Goal: Information Seeking & Learning: Find specific fact

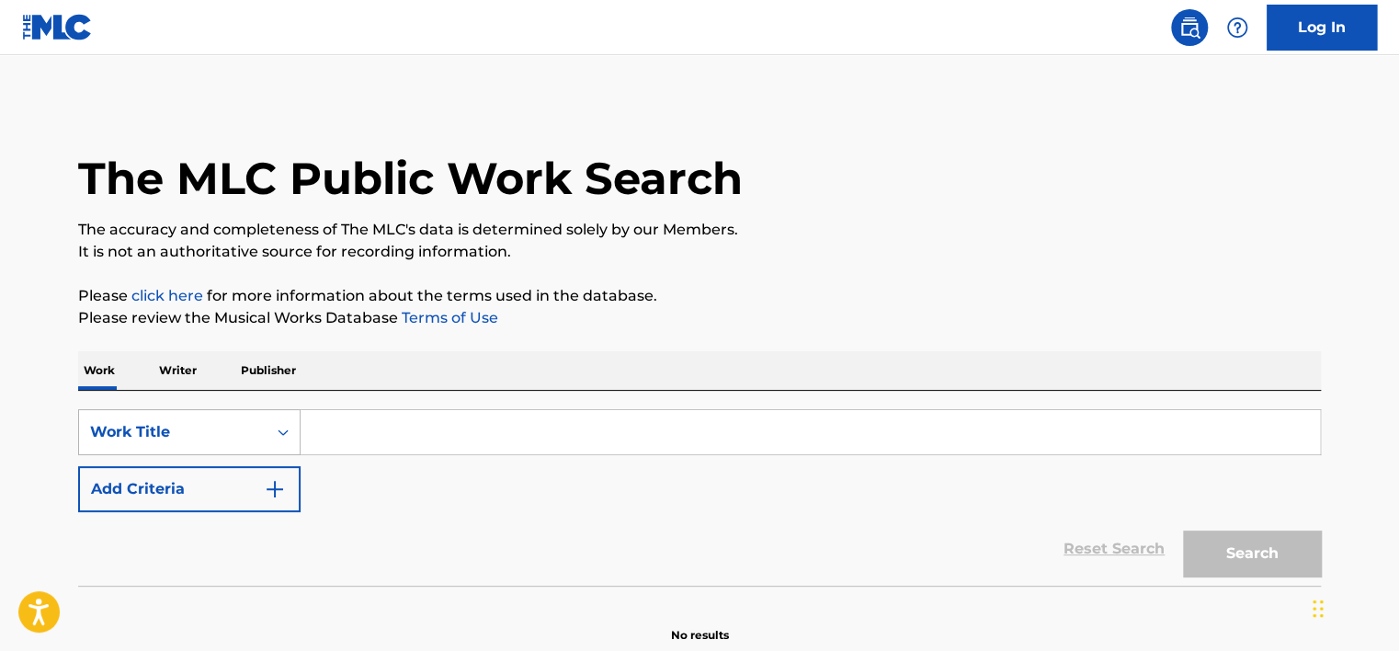
click at [224, 449] on div "Work Title" at bounding box center [189, 432] width 222 height 46
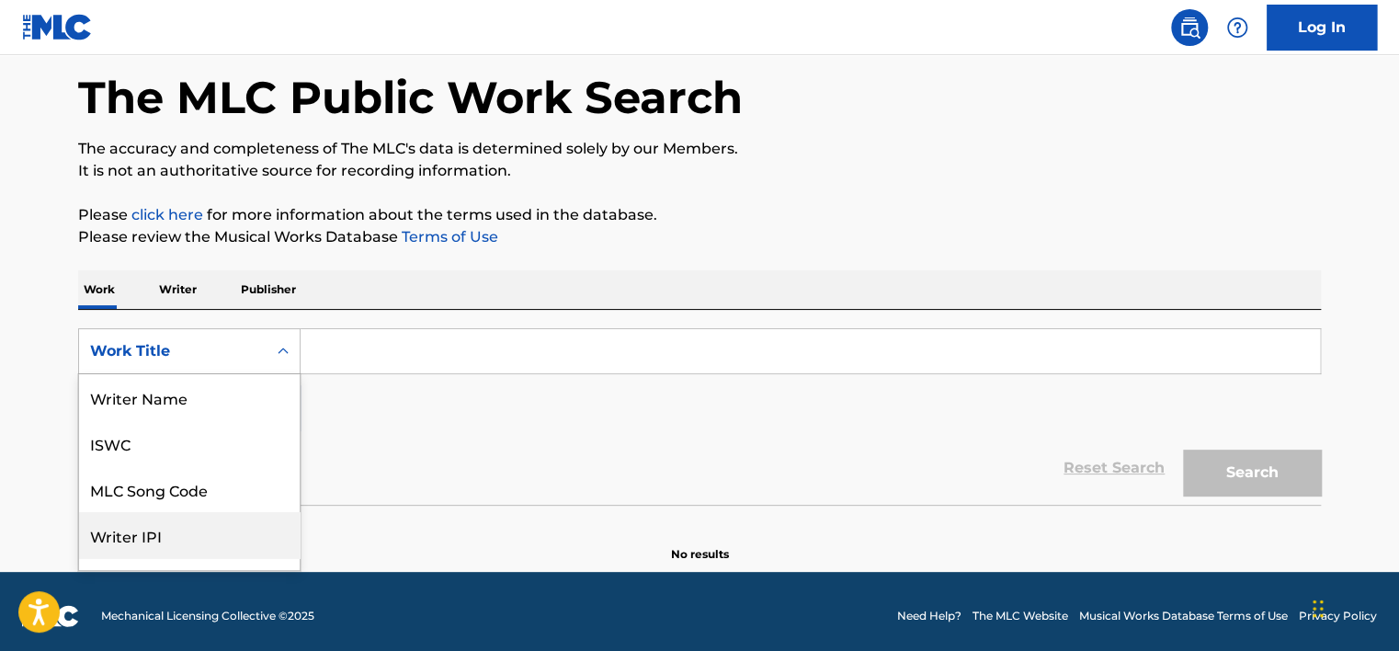
scroll to position [92, 0]
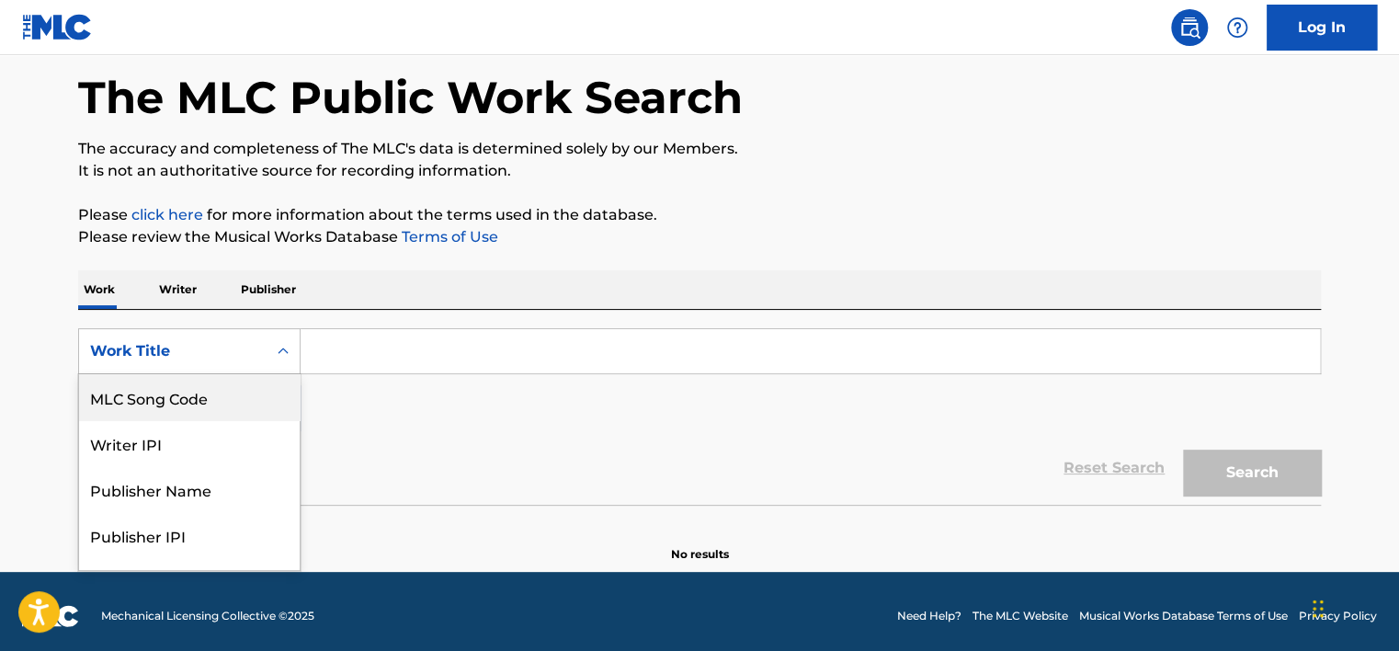
click at [218, 404] on div "MLC Song Code" at bounding box center [189, 397] width 221 height 46
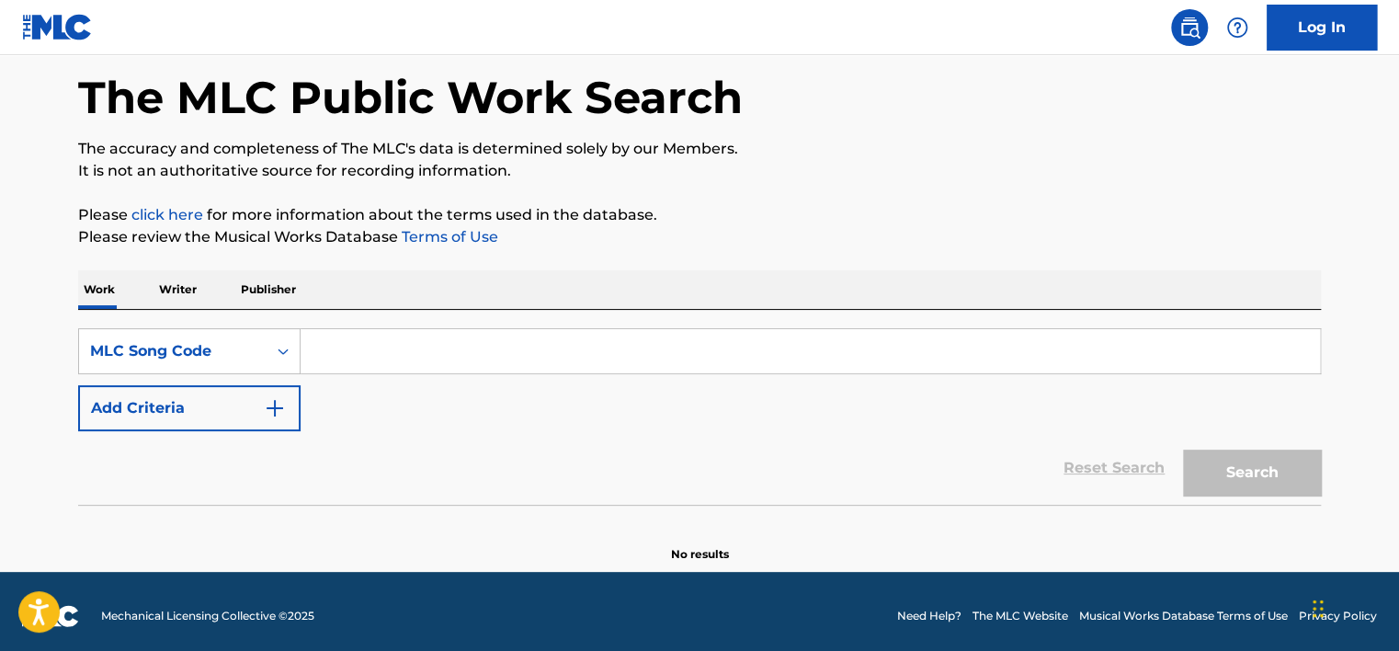
click at [309, 357] on input "Search Form" at bounding box center [810, 351] width 1019 height 44
paste input "OL69EY"
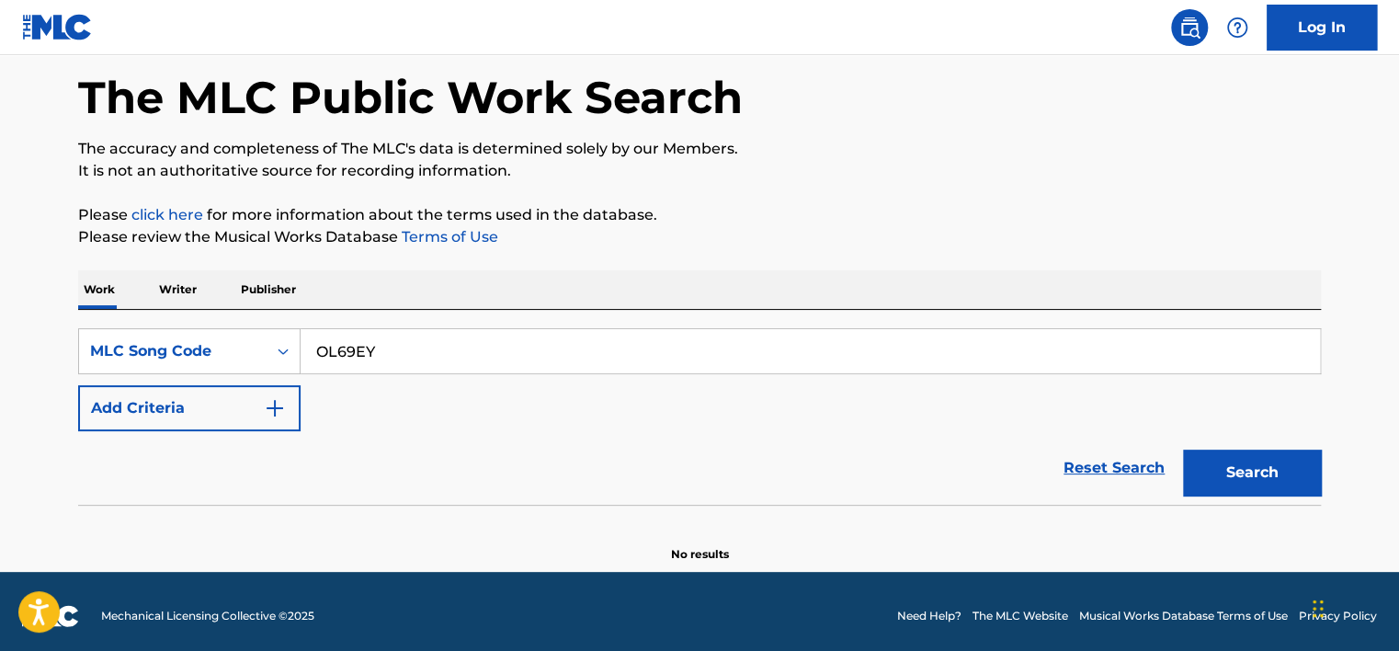
click at [1204, 467] on button "Search" at bounding box center [1252, 472] width 138 height 46
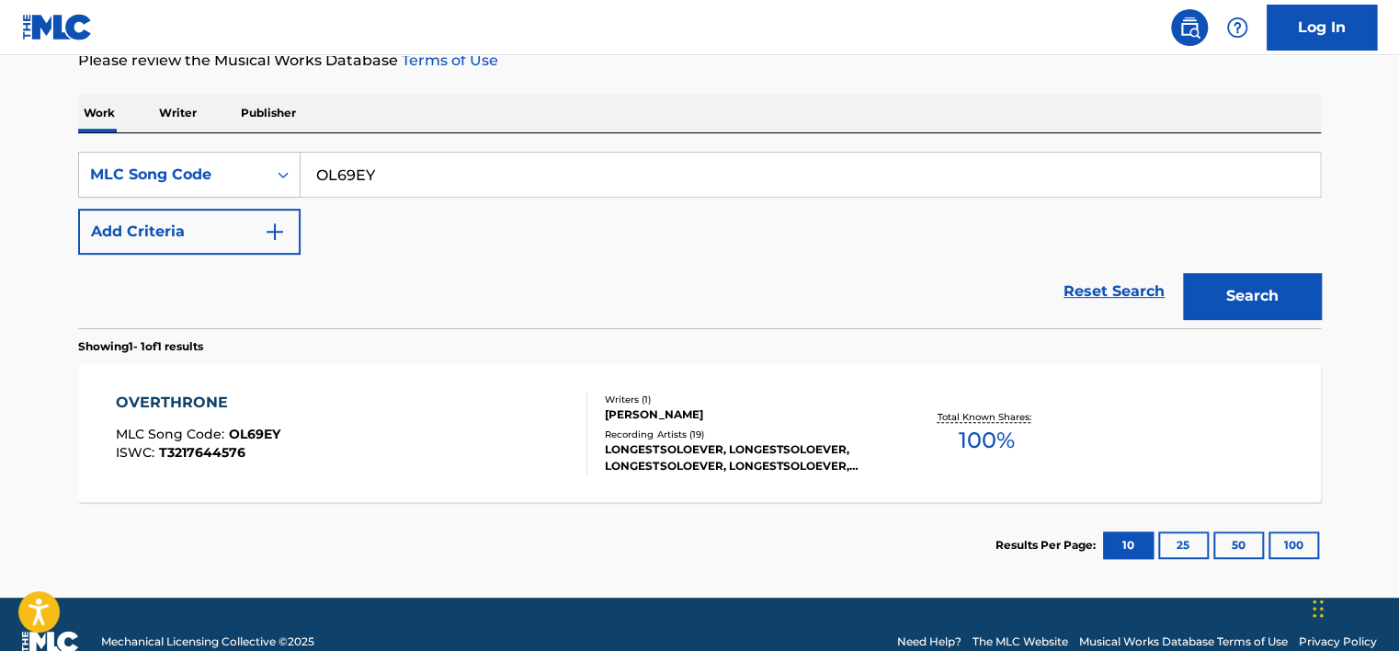
scroll to position [291, 0]
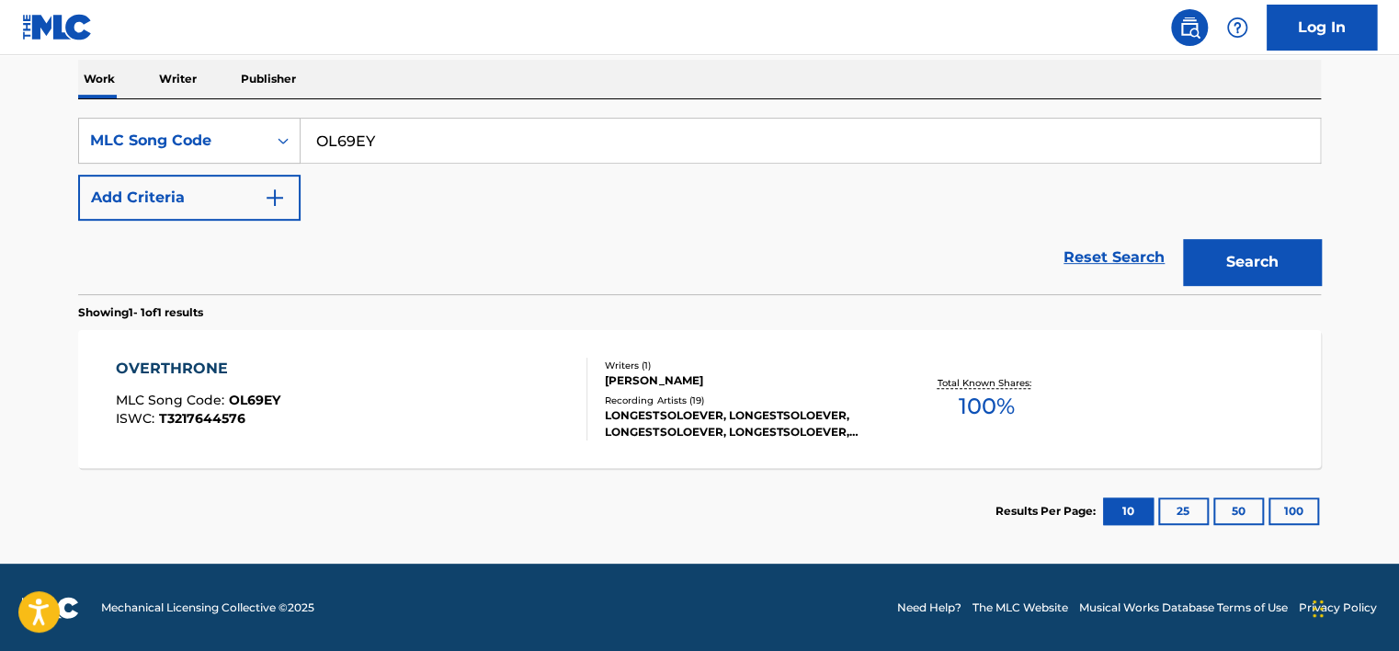
click at [412, 155] on input "OL69EY" at bounding box center [810, 141] width 1019 height 44
click at [412, 154] on input "OL69EY" at bounding box center [810, 141] width 1019 height 44
paste input "ID1UFN"
click at [428, 151] on input "OL69EYID1UFN" at bounding box center [810, 141] width 1019 height 44
click at [428, 150] on input "OL69EYID1UFN" at bounding box center [810, 141] width 1019 height 44
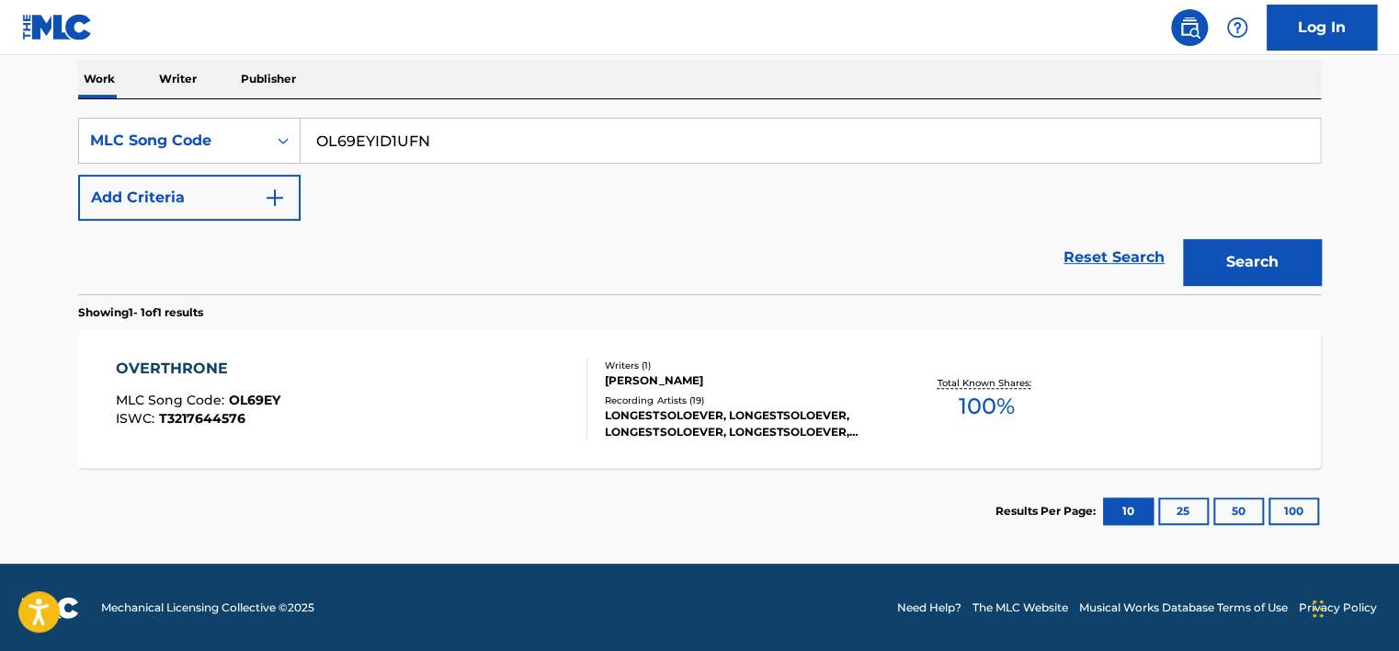
paste input "Search Form"
type input "ID1UFN"
click at [1252, 269] on button "Search" at bounding box center [1252, 262] width 138 height 46
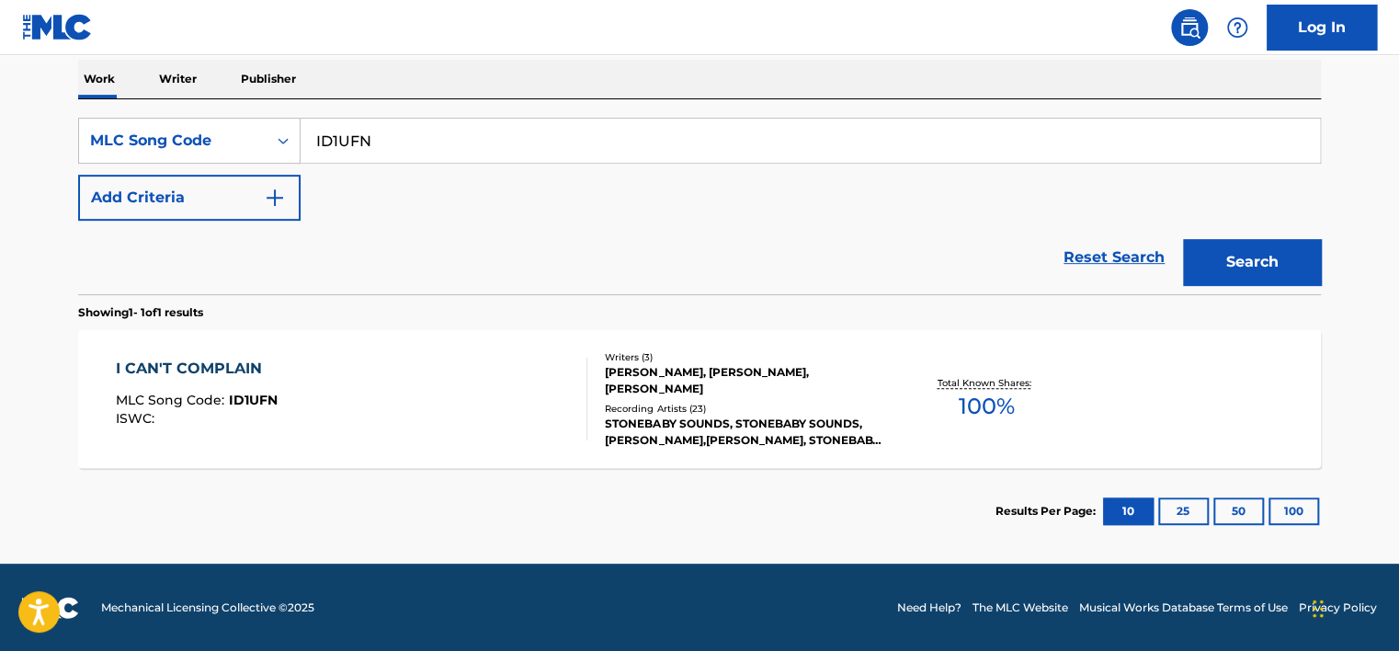
click at [333, 363] on div "I CAN'T COMPLAIN MLC Song Code : ID1UFN ISWC :" at bounding box center [352, 399] width 472 height 83
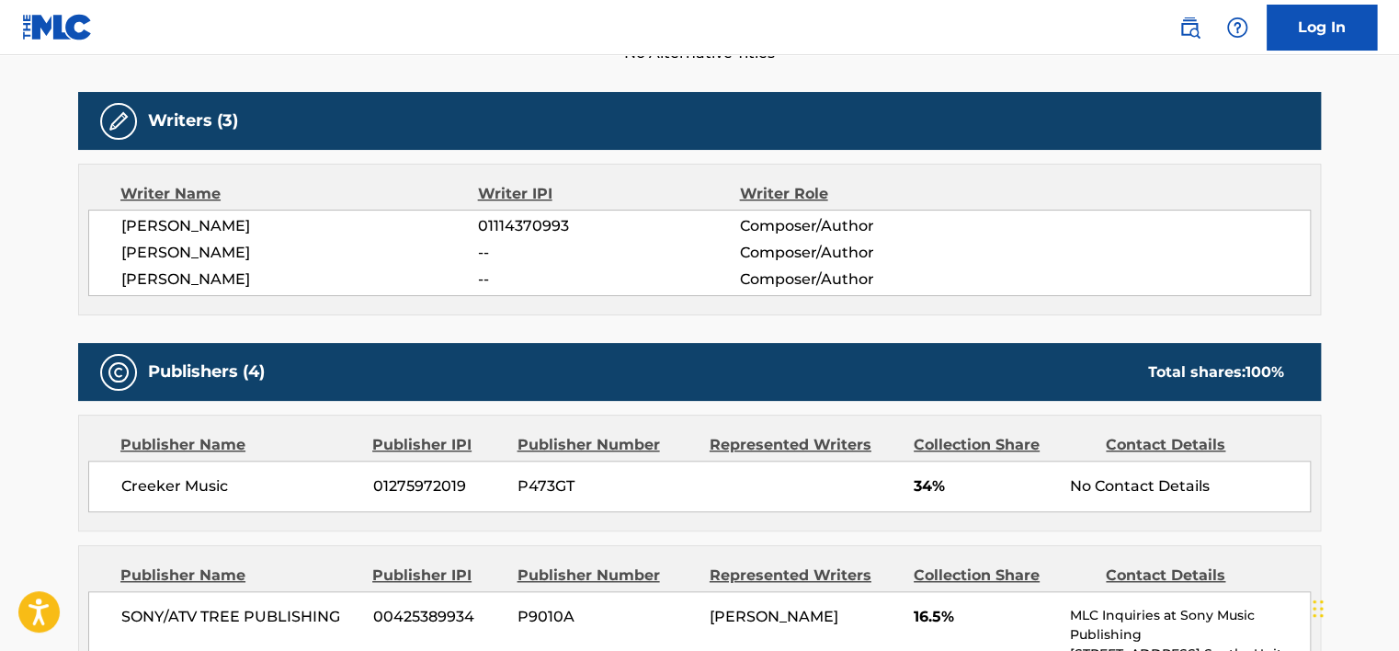
scroll to position [552, 0]
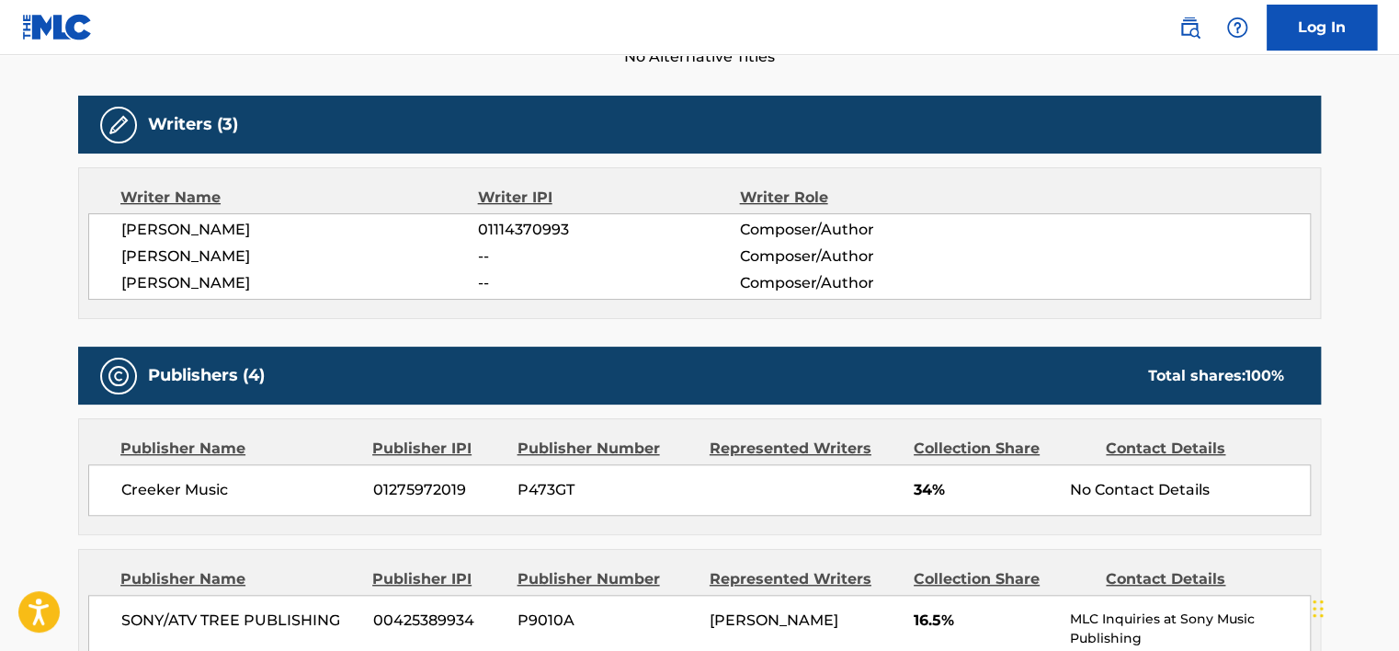
click at [199, 285] on span "[PERSON_NAME]" at bounding box center [299, 283] width 357 height 22
copy div "[PERSON_NAME]"
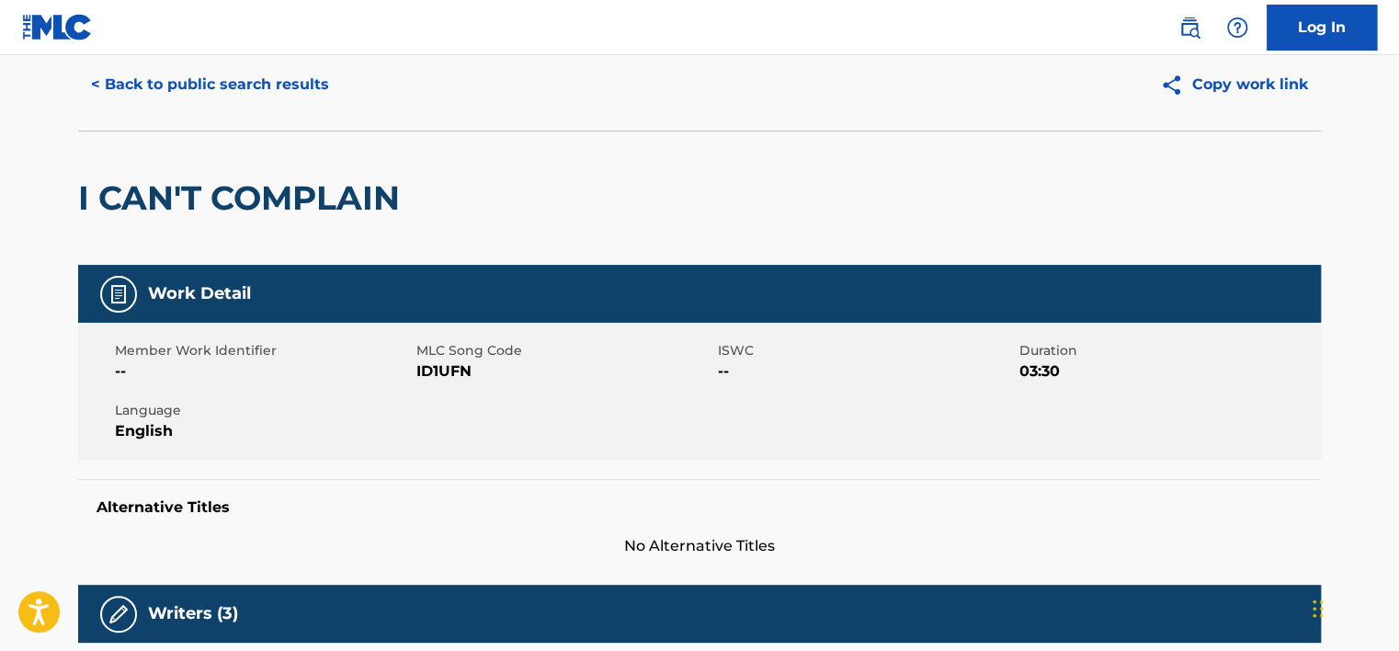
scroll to position [0, 0]
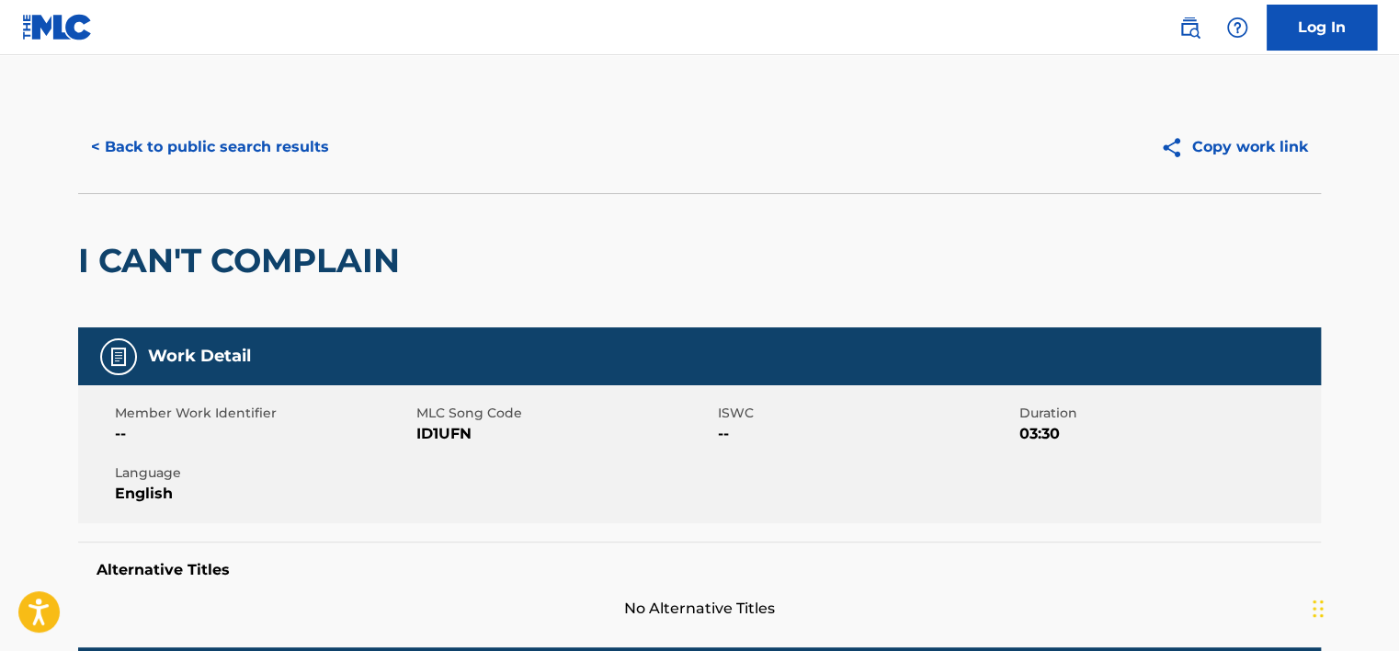
click at [209, 132] on button "< Back to public search results" at bounding box center [210, 147] width 264 height 46
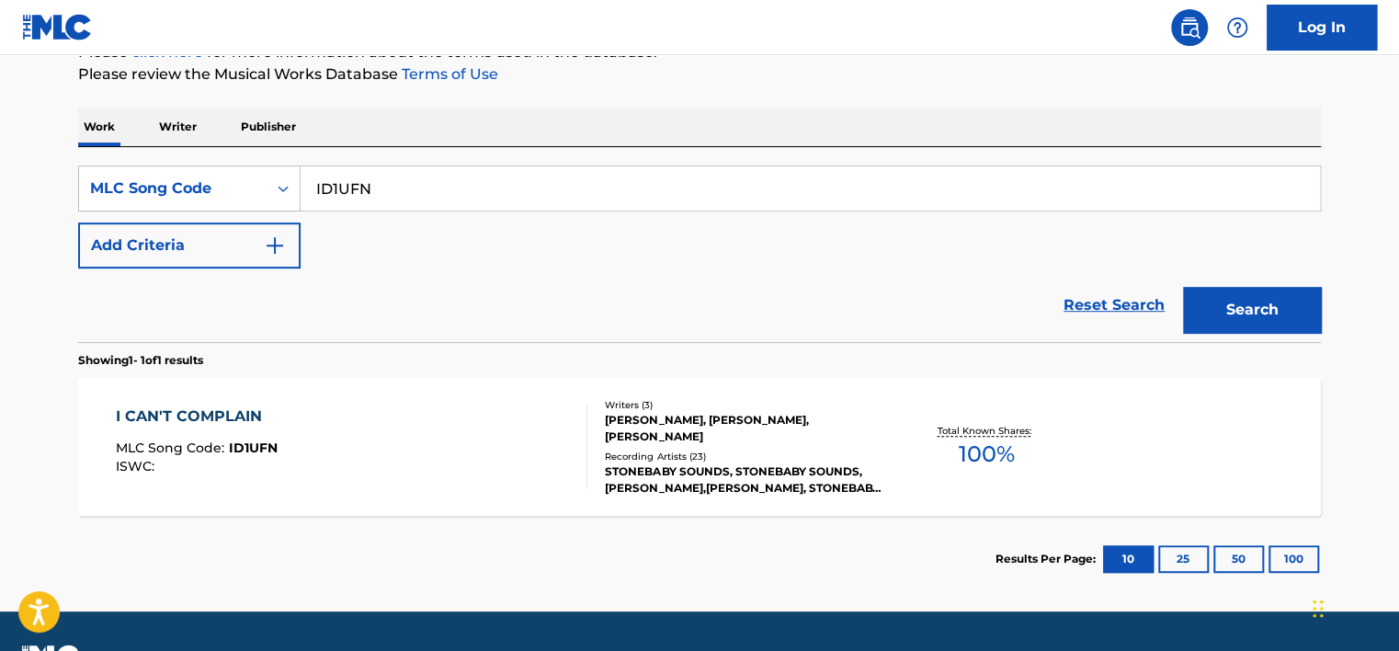
click at [327, 202] on input "ID1UFN" at bounding box center [810, 188] width 1019 height 44
paste input "WB4KBV(MLC)"
drag, startPoint x: 401, startPoint y: 189, endPoint x: 660, endPoint y: 206, distance: 259.7
click at [660, 206] on input "WB4KBV(MLC)" at bounding box center [810, 188] width 1019 height 44
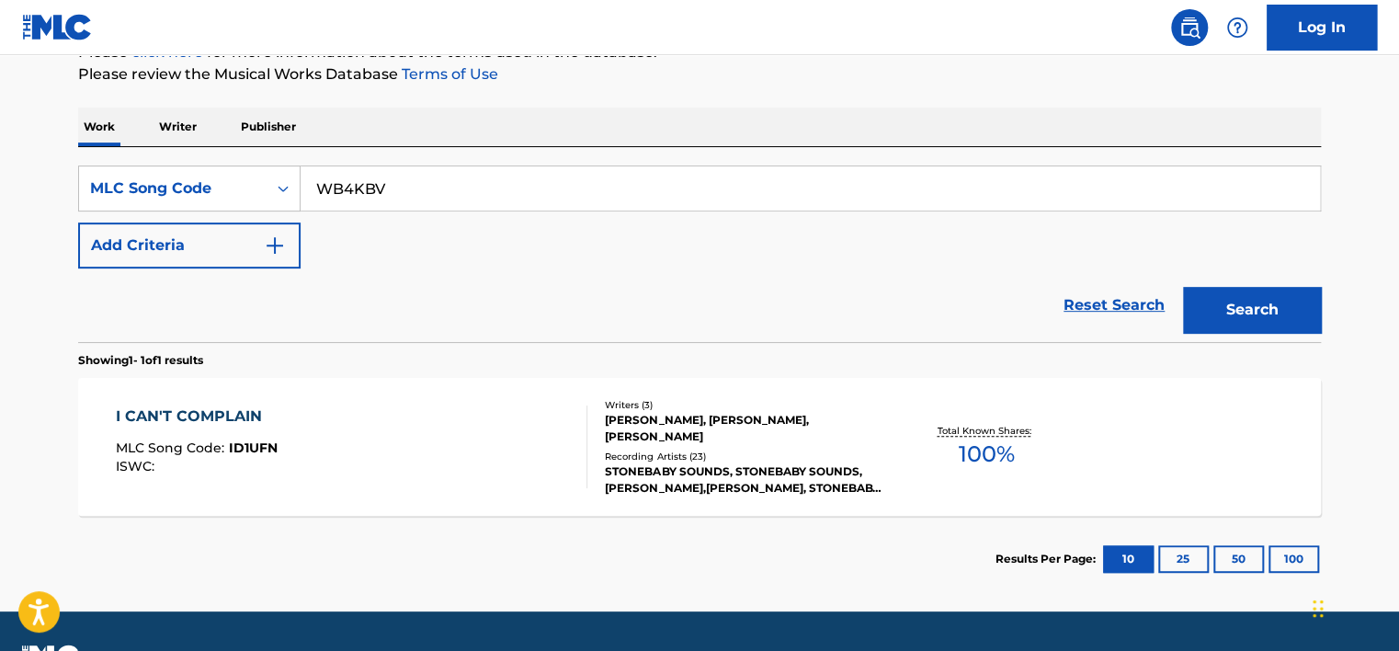
type input "WB4KBV"
click at [1183, 287] on button "Search" at bounding box center [1252, 310] width 138 height 46
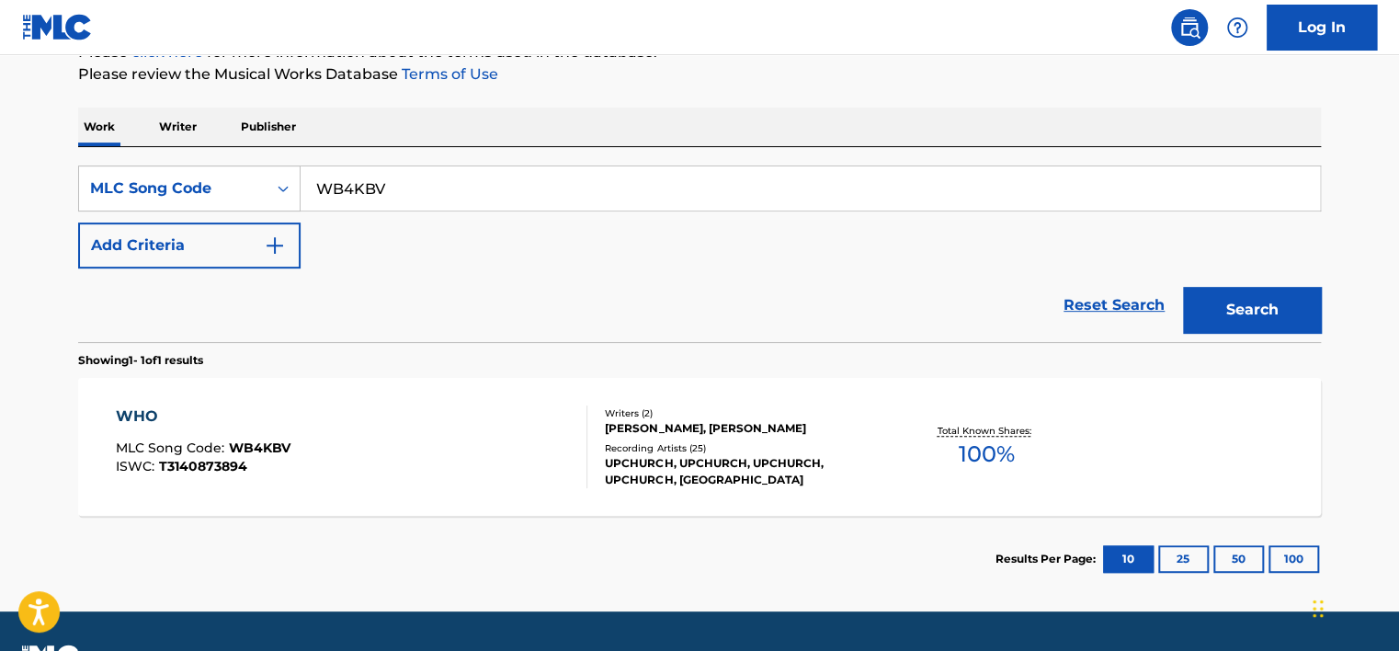
click at [339, 415] on div "WHO MLC Song Code : WB4KBV ISWC : T3140873894" at bounding box center [352, 446] width 472 height 83
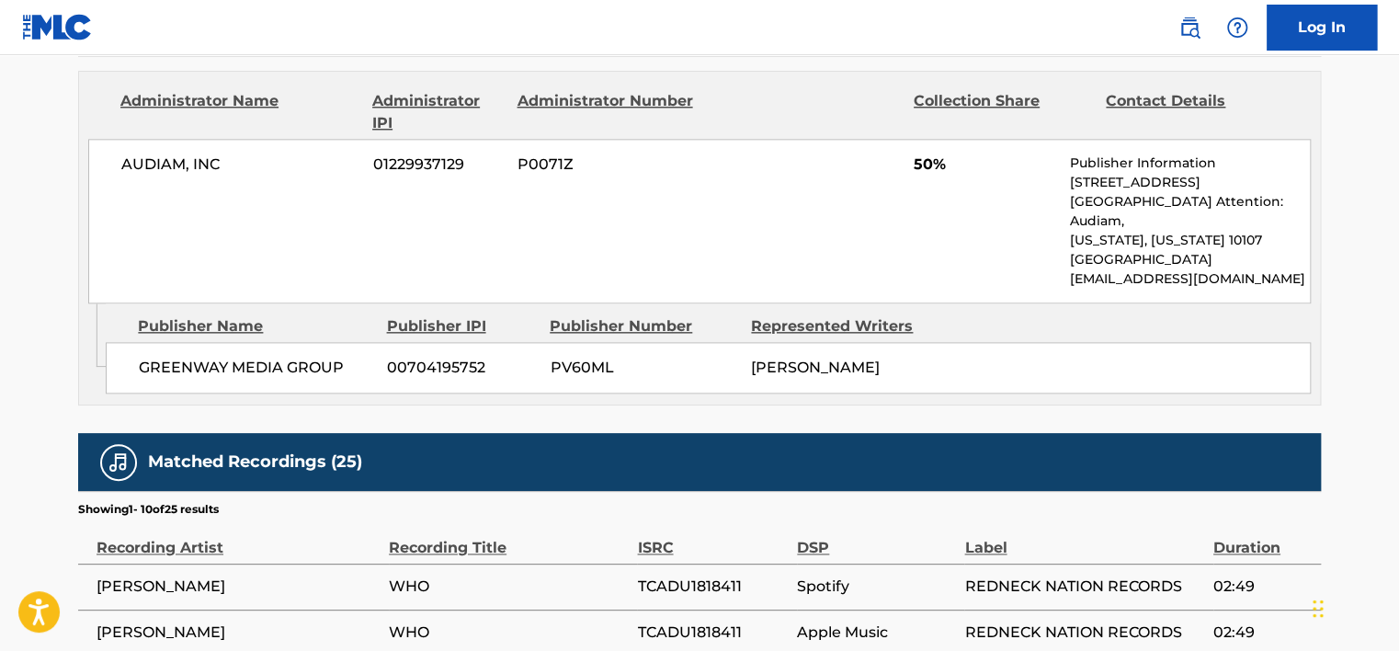
scroll to position [1011, 0]
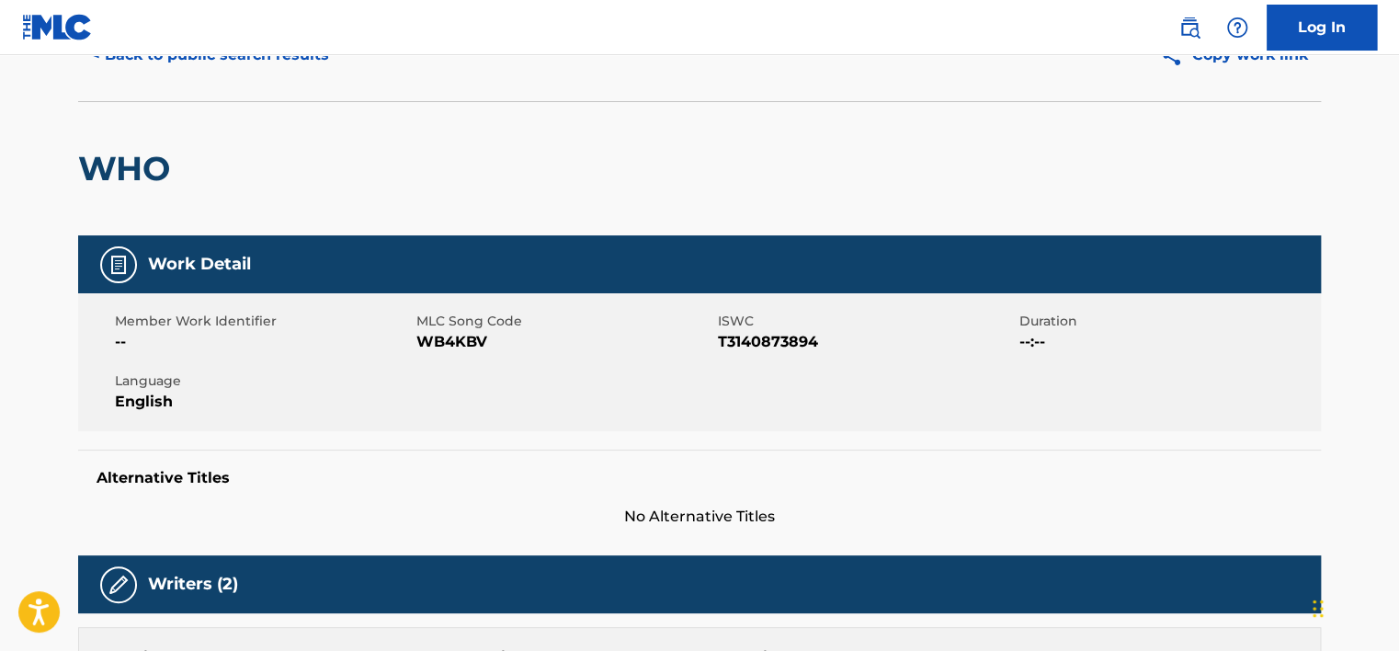
click at [240, 74] on button "< Back to public search results" at bounding box center [210, 55] width 264 height 46
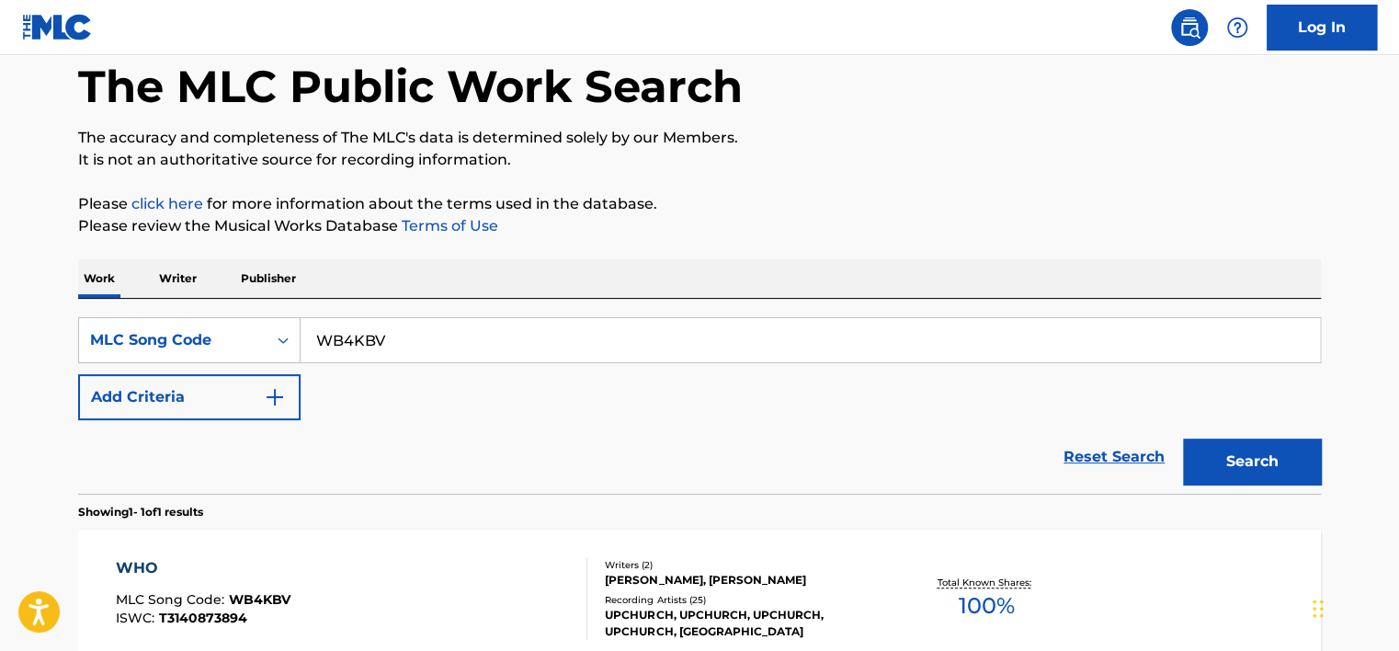
scroll to position [244, 0]
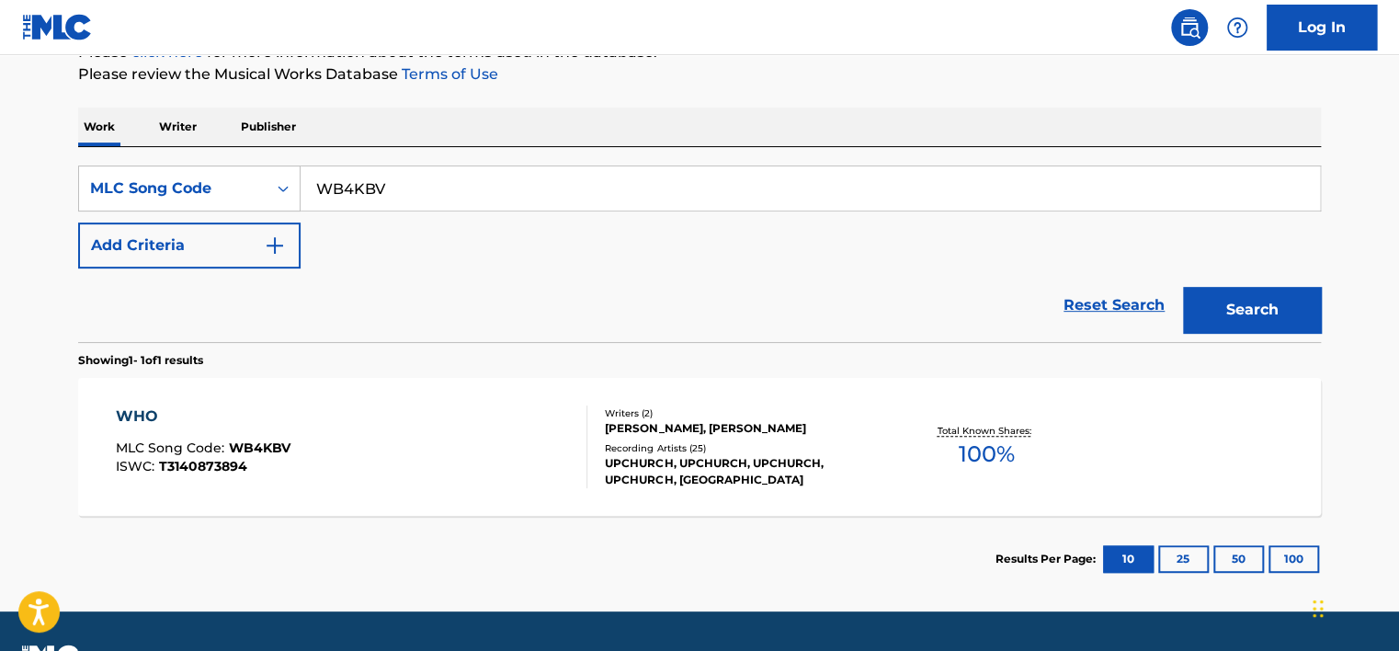
click at [438, 460] on div "WHO MLC Song Code : WB4KBV ISWC : T3140873894" at bounding box center [352, 446] width 472 height 83
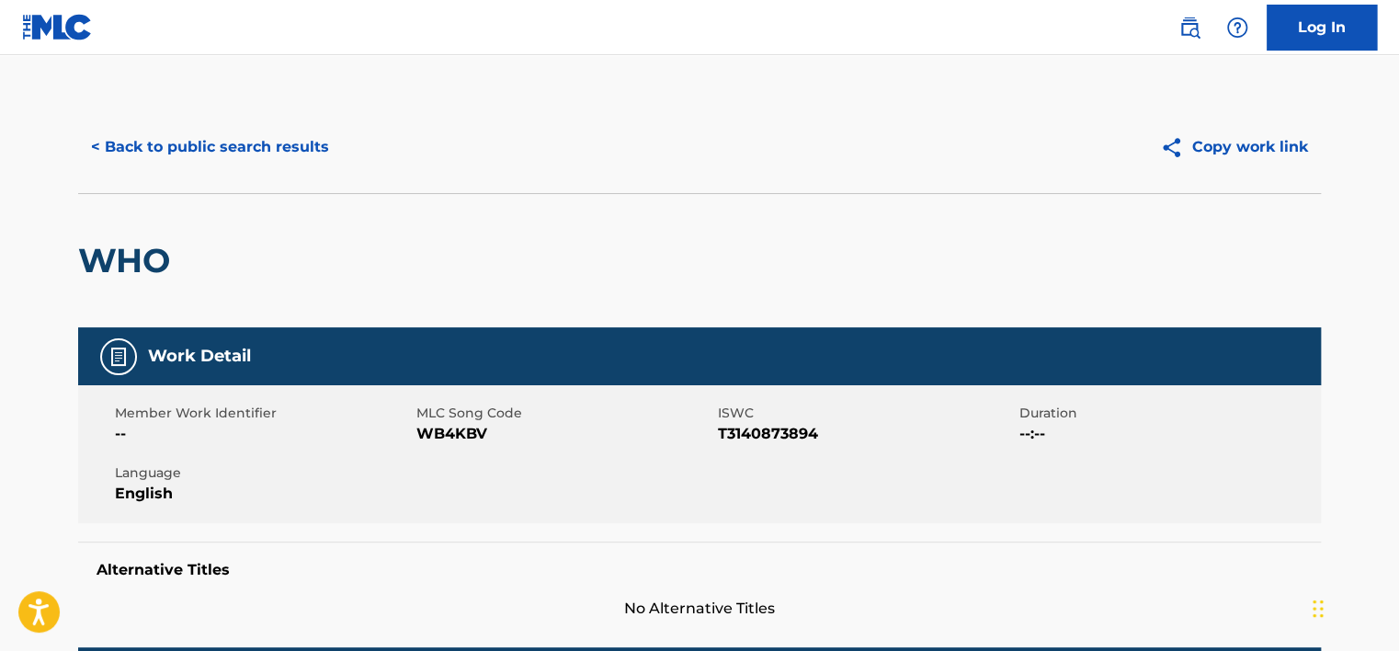
click at [283, 149] on button "< Back to public search results" at bounding box center [210, 147] width 264 height 46
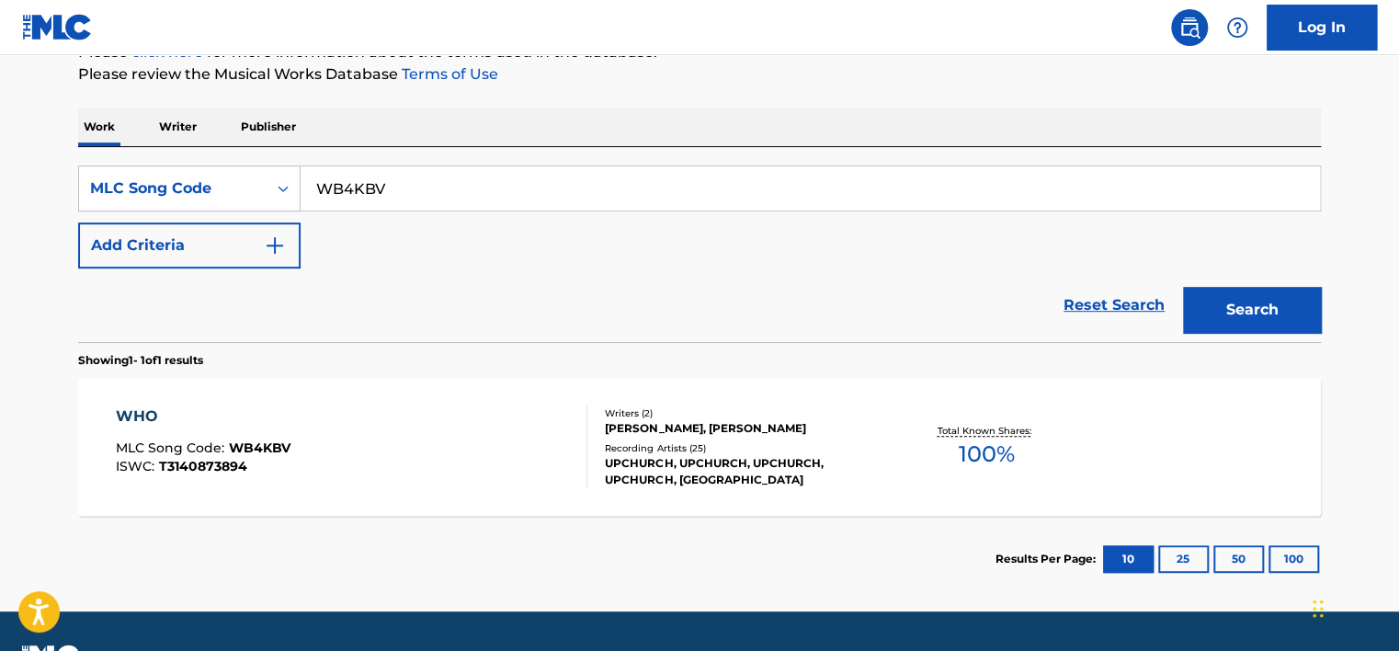
click at [434, 181] on input "WB4KBV" at bounding box center [810, 188] width 1019 height 44
paste input "AV3RCZ"
click at [434, 181] on input "WB4KBV" at bounding box center [810, 188] width 1019 height 44
type input "AV3RCZ"
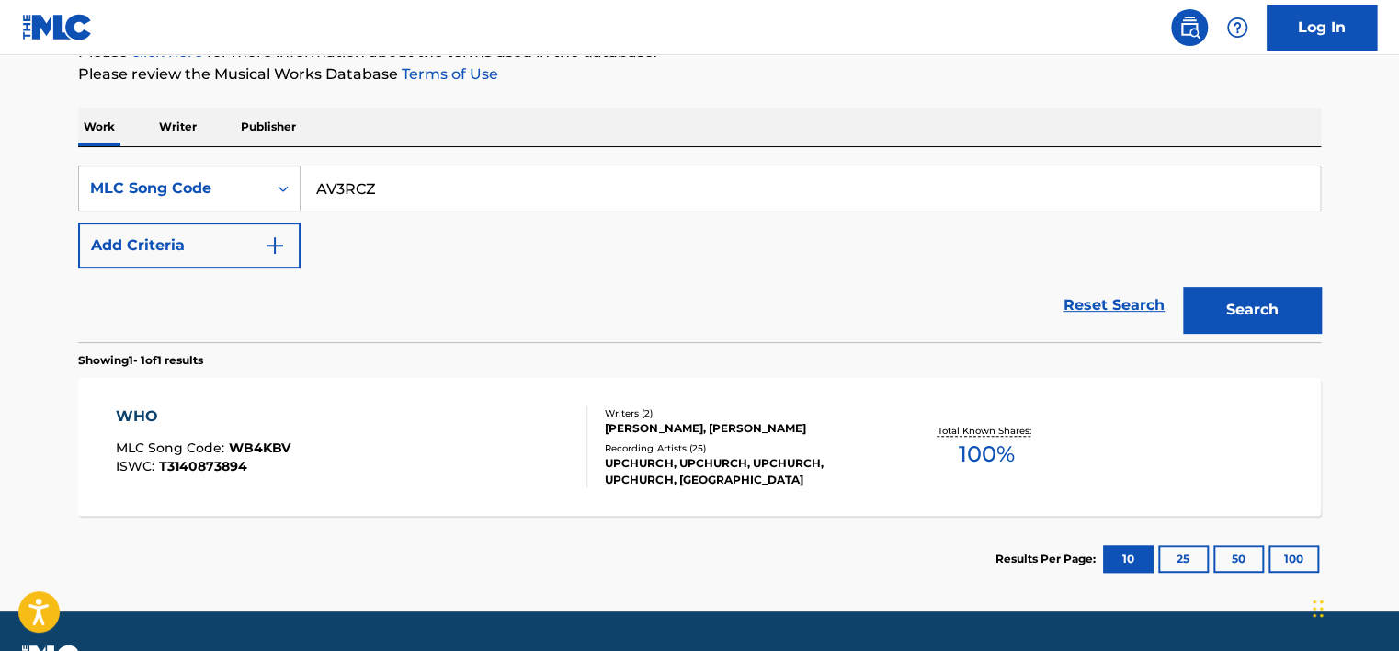
click at [1200, 309] on button "Search" at bounding box center [1252, 310] width 138 height 46
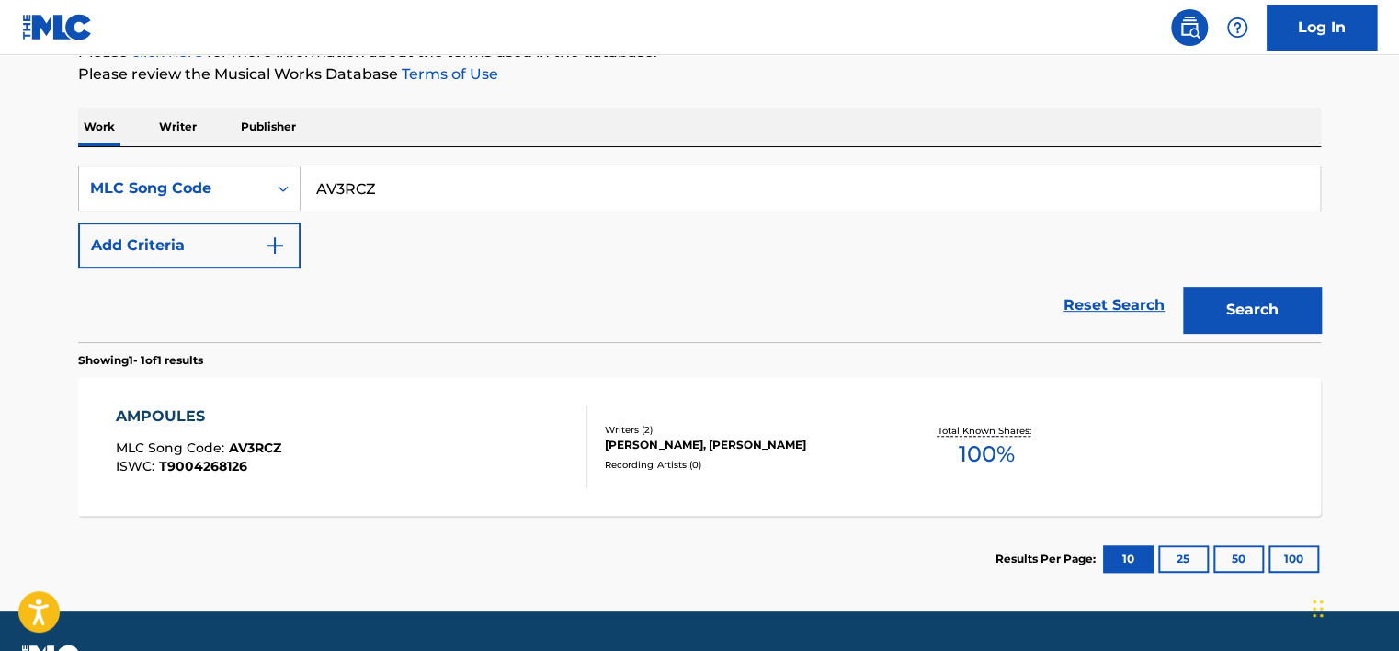
click at [477, 405] on div "AMPOULES MLC Song Code : AV3RCZ ISWC : T9004268126" at bounding box center [352, 446] width 472 height 83
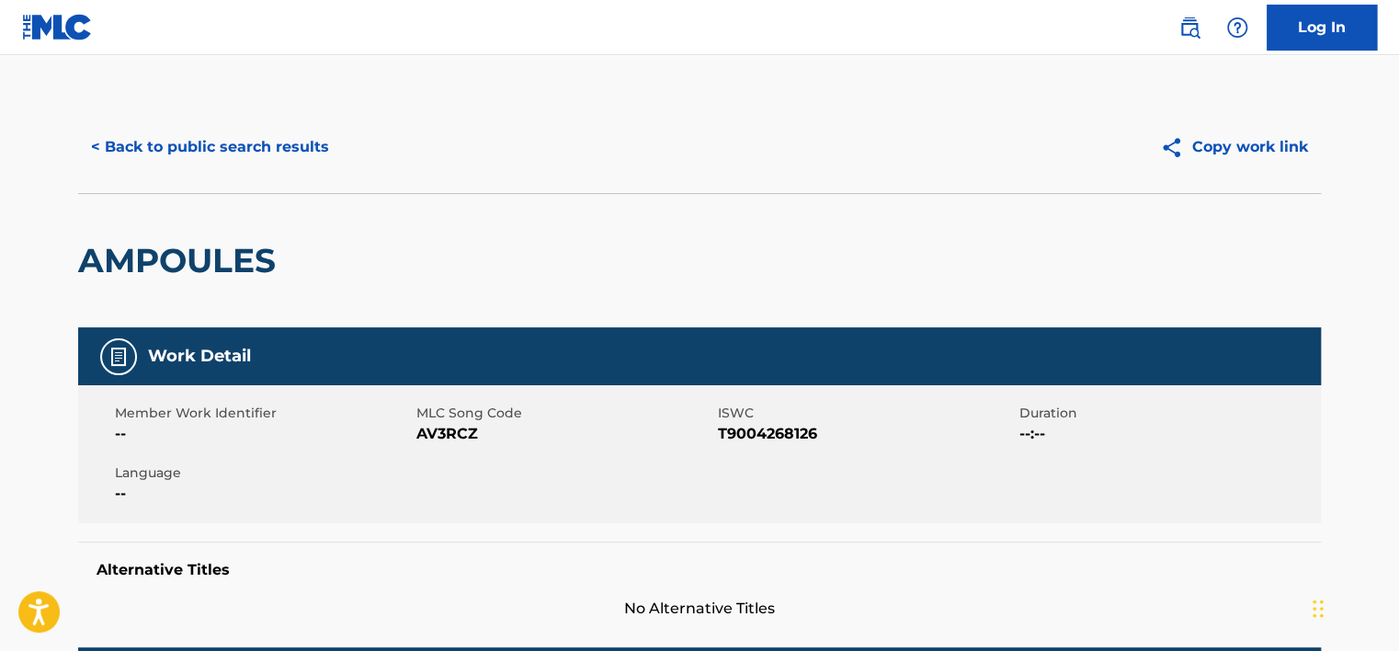
click at [226, 158] on button "< Back to public search results" at bounding box center [210, 147] width 264 height 46
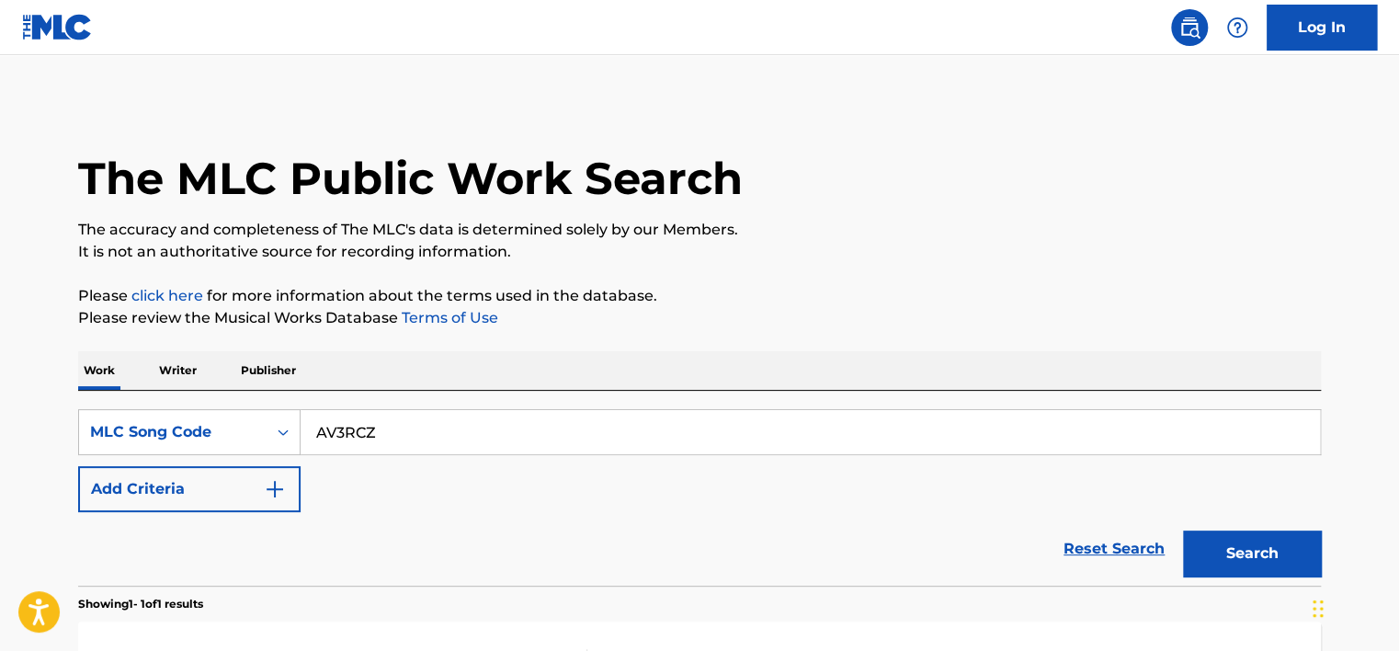
scroll to position [244, 0]
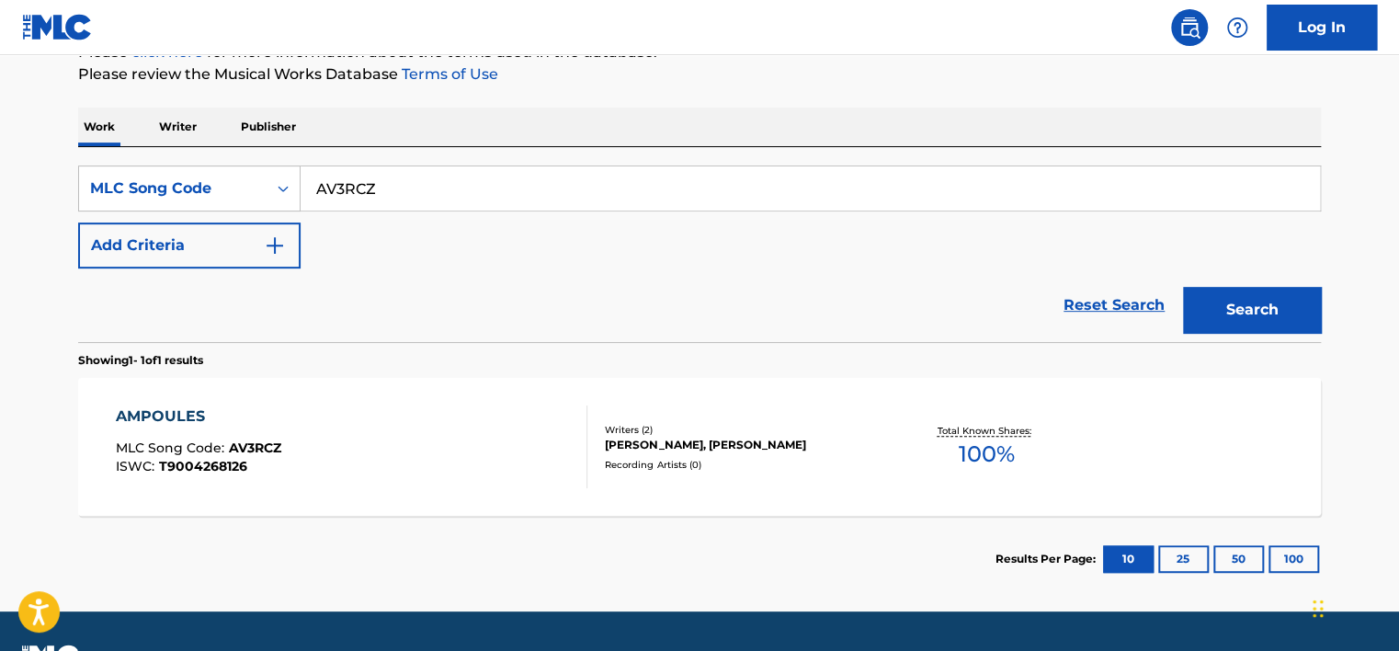
click at [349, 180] on input "AV3RCZ" at bounding box center [810, 188] width 1019 height 44
paste input "PM9XH9"
click at [349, 180] on input "AV3RCZ" at bounding box center [810, 188] width 1019 height 44
type input "PM9XH9"
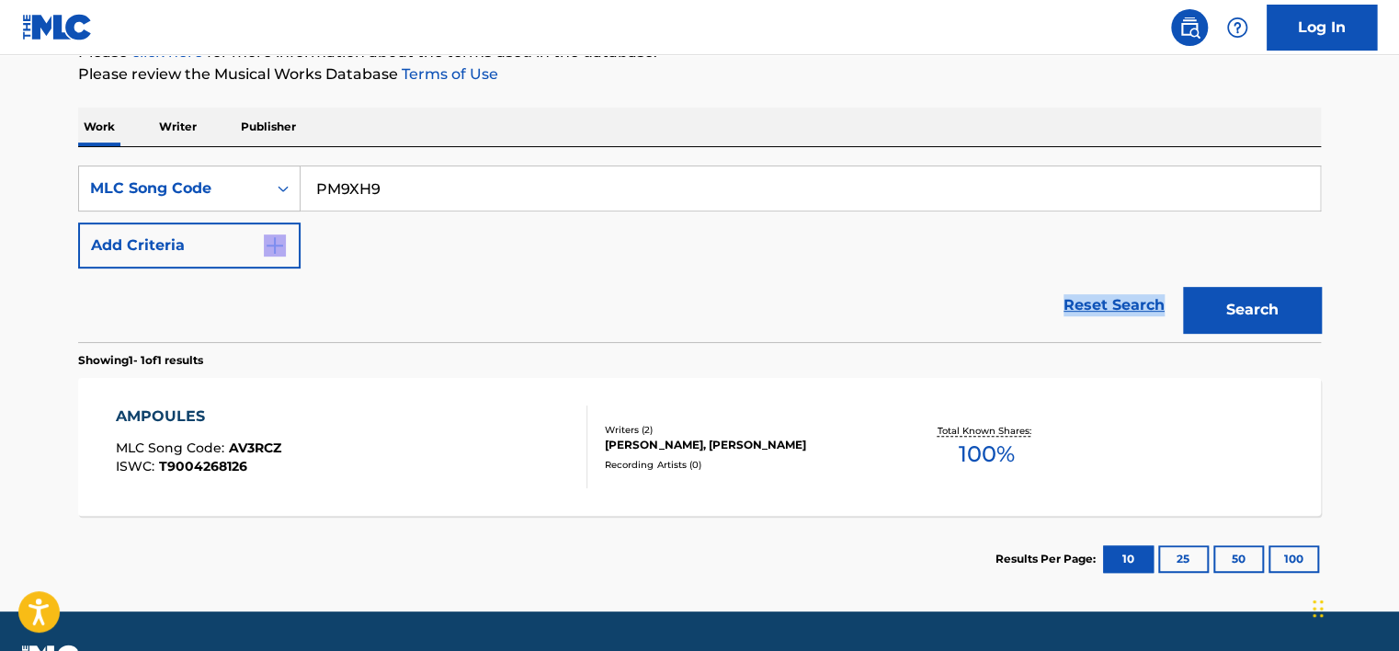
drag, startPoint x: 950, startPoint y: 256, endPoint x: 1180, endPoint y: 306, distance: 236.2
click at [1173, 304] on form "SearchWithCriteriae00bf411-fd8b-4aea-b216-50589ad4ea3d MLC Song Code PM9XH9 Add…" at bounding box center [699, 253] width 1243 height 176
drag, startPoint x: 1180, startPoint y: 306, endPoint x: 1221, endPoint y: 317, distance: 41.9
click at [1221, 316] on button "Search" at bounding box center [1252, 310] width 138 height 46
click at [727, 283] on div "Reset Search Search" at bounding box center [699, 305] width 1243 height 74
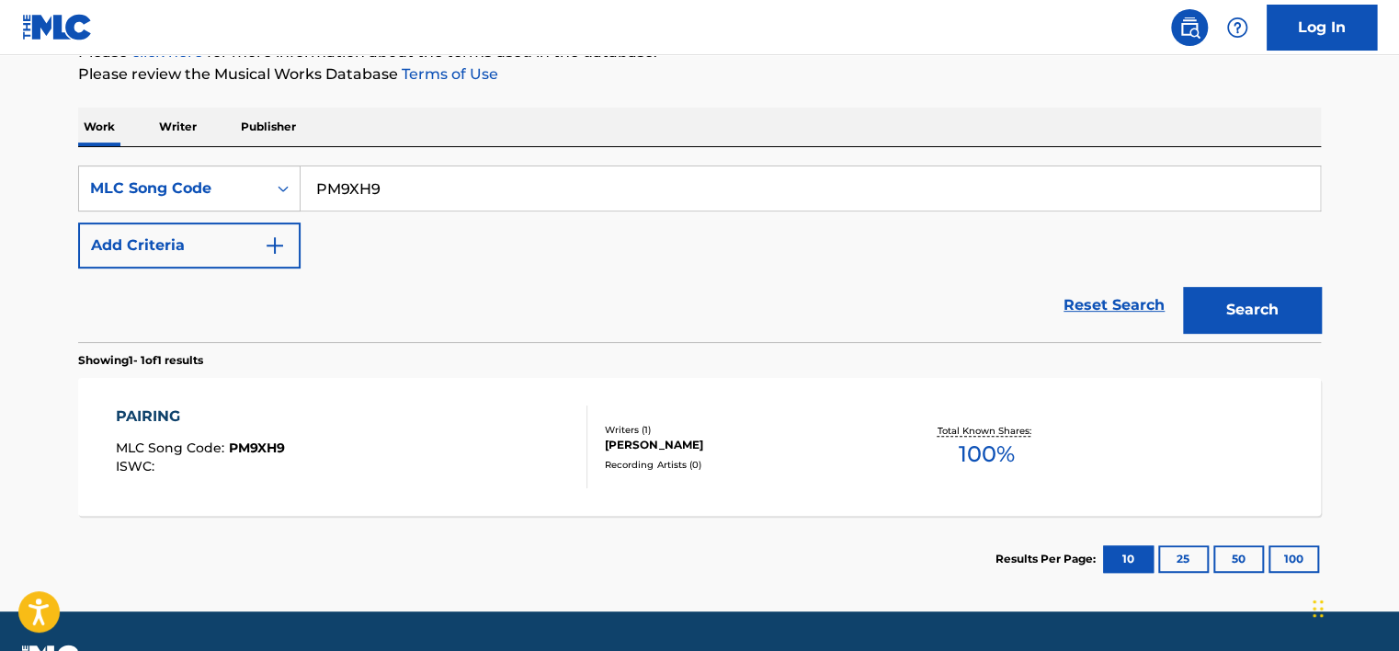
click at [751, 430] on div "Writers ( 1 )" at bounding box center [744, 430] width 278 height 14
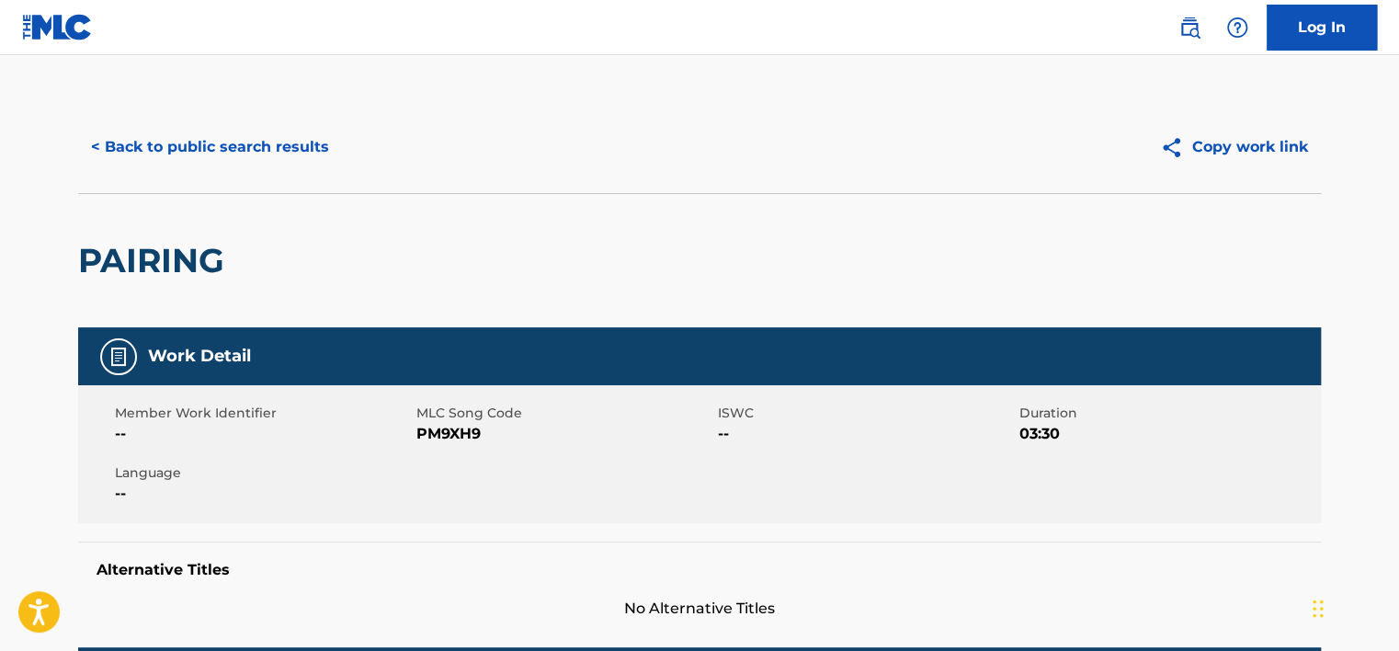
click at [294, 134] on button "< Back to public search results" at bounding box center [210, 147] width 264 height 46
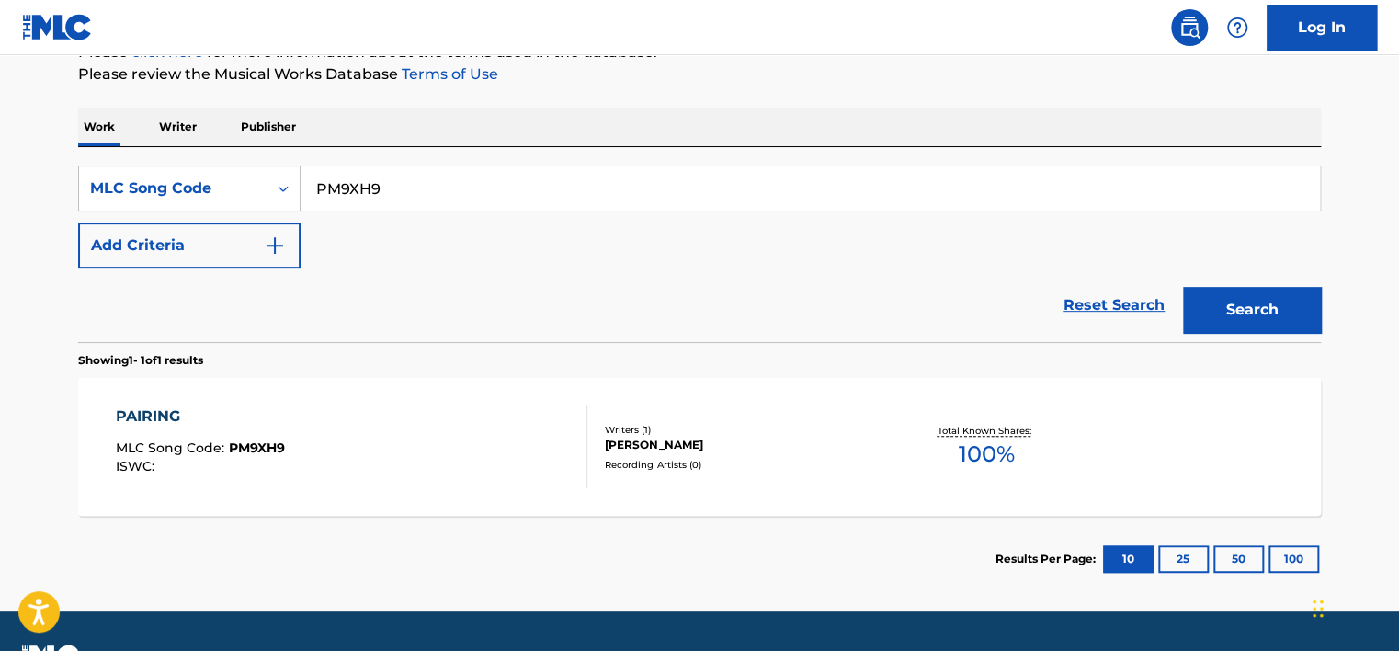
click at [362, 199] on input "PM9XH9" at bounding box center [810, 188] width 1019 height 44
paste input "AB9RSJ"
type input "AB9RSJ"
drag, startPoint x: 1139, startPoint y: 279, endPoint x: 1230, endPoint y: 298, distance: 92.8
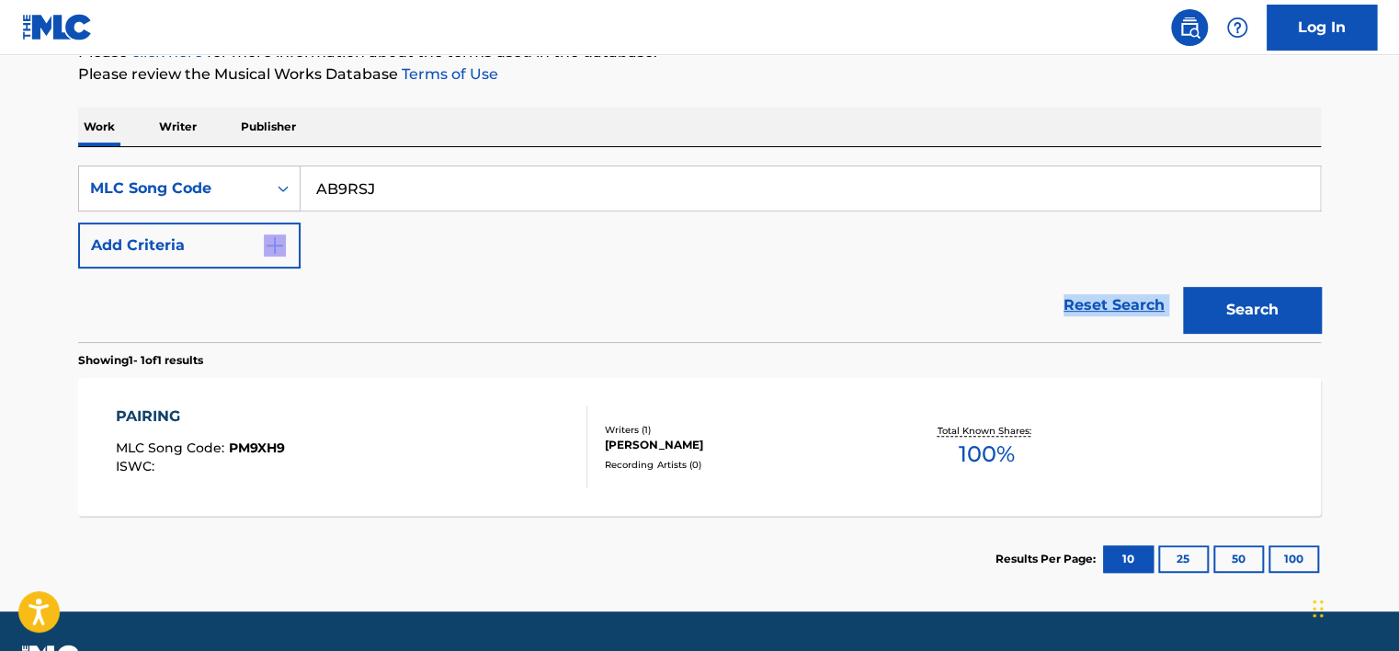
click at [1224, 297] on form "SearchWithCriteriae00bf411-fd8b-4aea-b216-50589ad4ea3d MLC Song Code AB9RSJ Add…" at bounding box center [699, 253] width 1243 height 176
drag, startPoint x: 1230, startPoint y: 298, endPoint x: 1250, endPoint y: 303, distance: 21.0
click at [1250, 303] on button "Search" at bounding box center [1252, 310] width 138 height 46
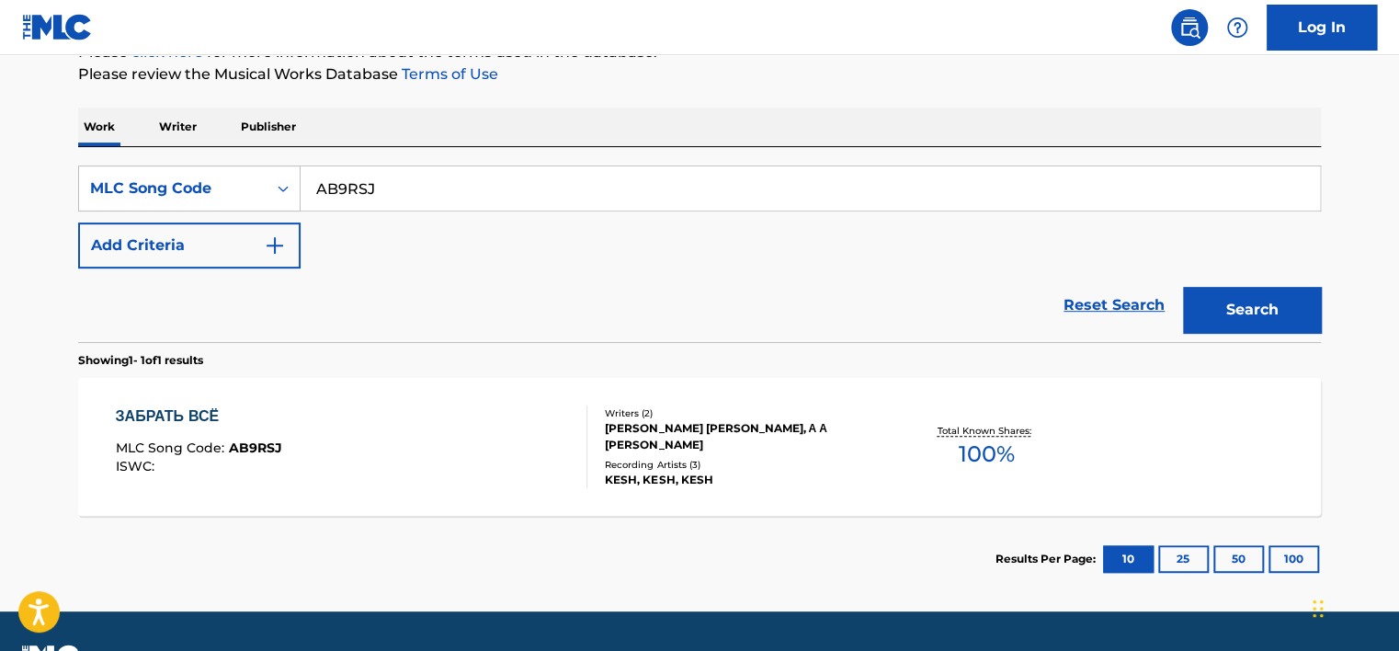
click at [840, 119] on div "Work Writer Publisher" at bounding box center [699, 127] width 1243 height 39
click at [210, 416] on div "ЗАБРАТЬ ВСЁ" at bounding box center [199, 416] width 166 height 22
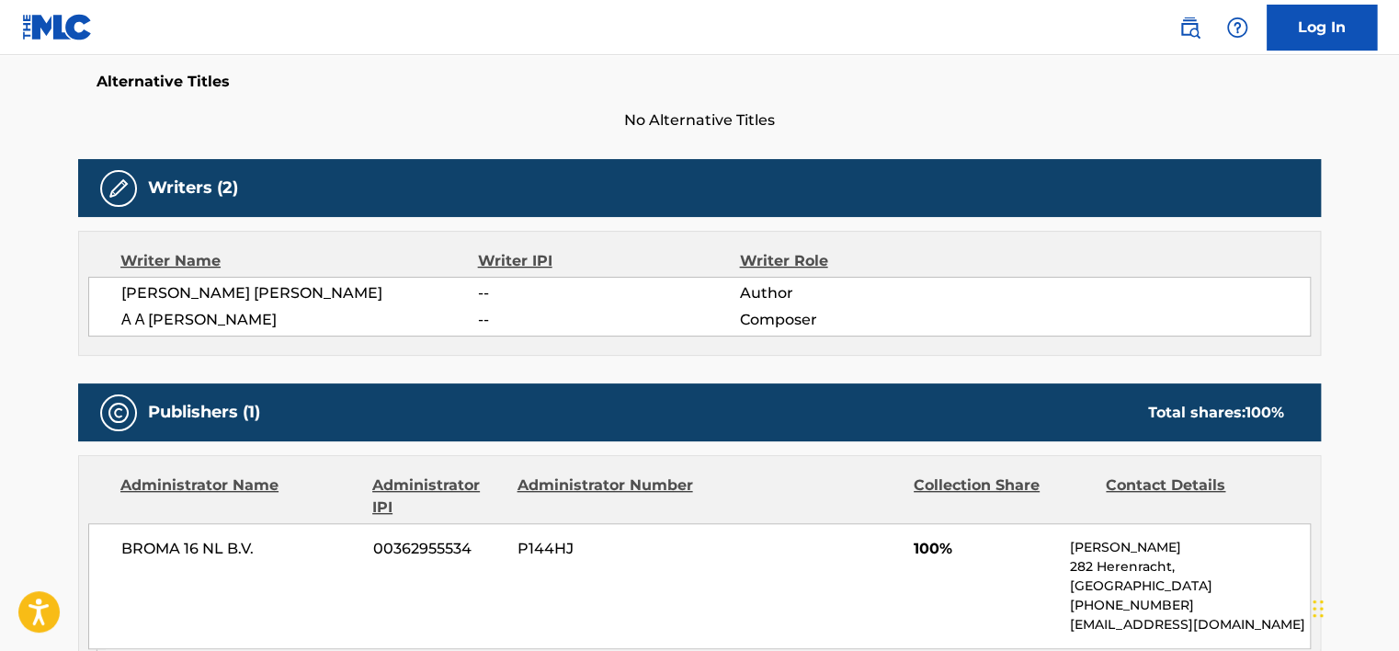
scroll to position [438, 0]
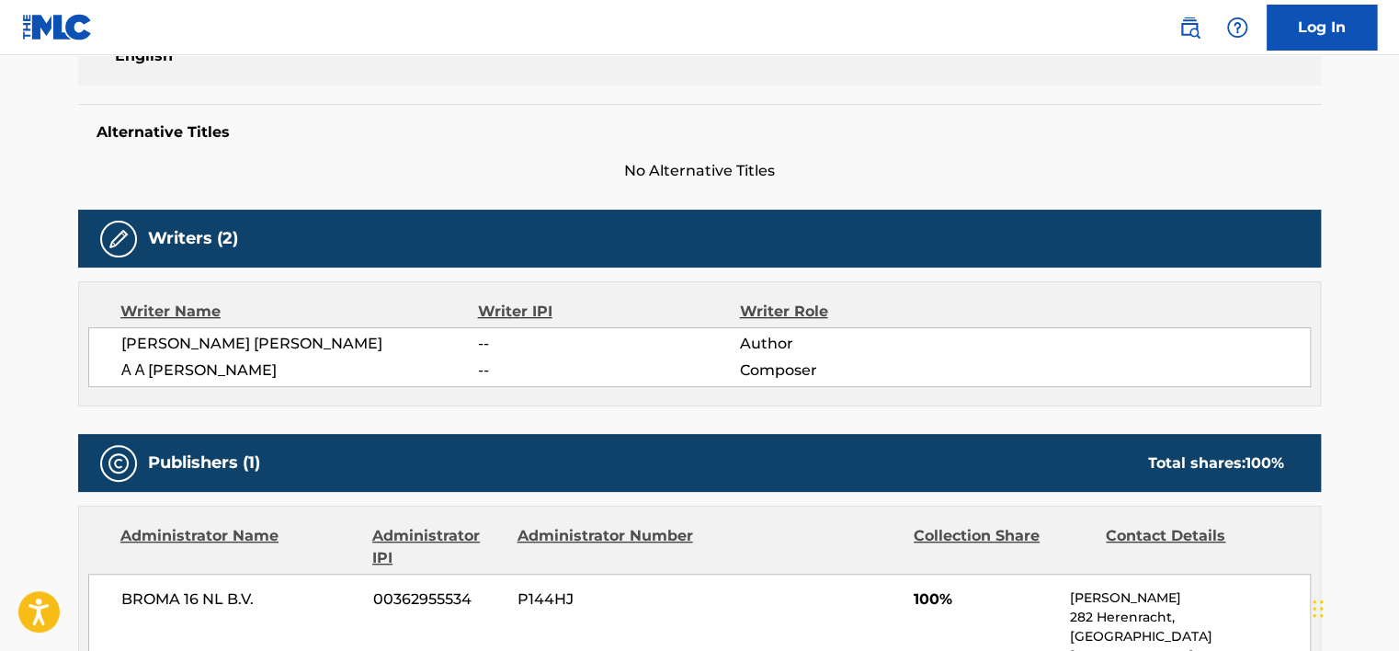
click at [187, 381] on span "А А [PERSON_NAME]" at bounding box center [299, 370] width 357 height 22
copy div "А А [PERSON_NAME]"
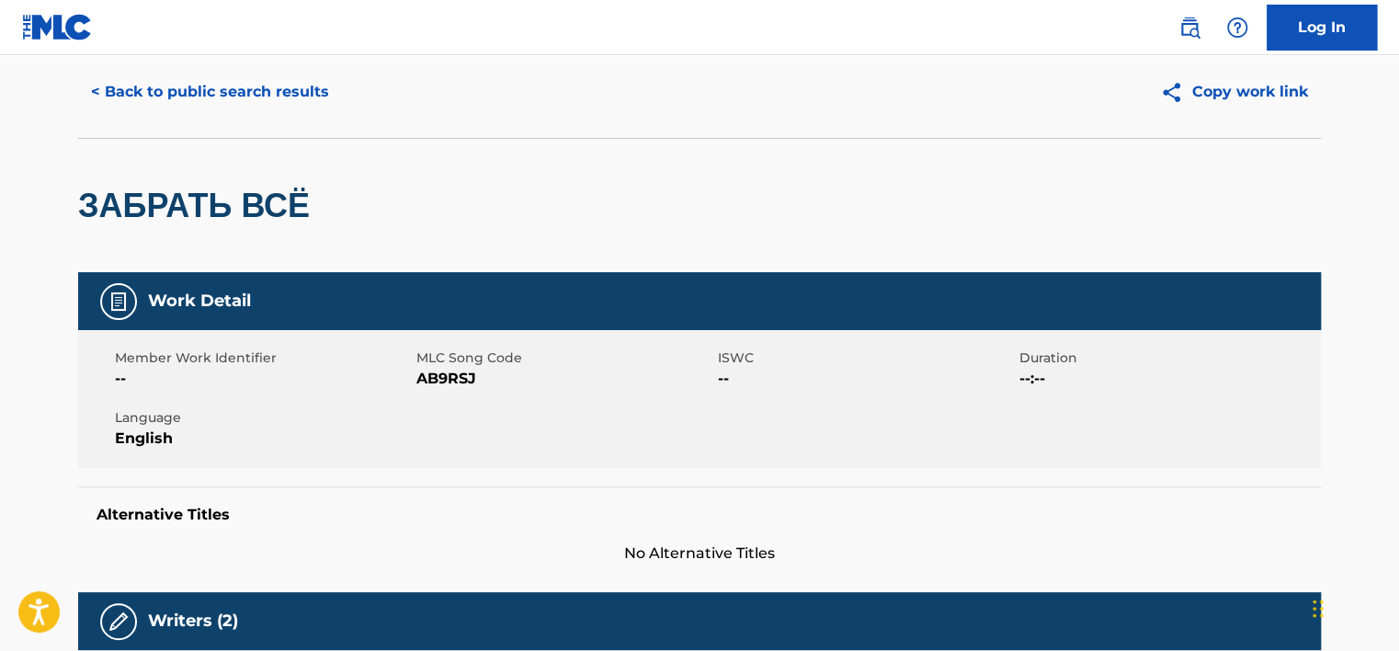
scroll to position [0, 0]
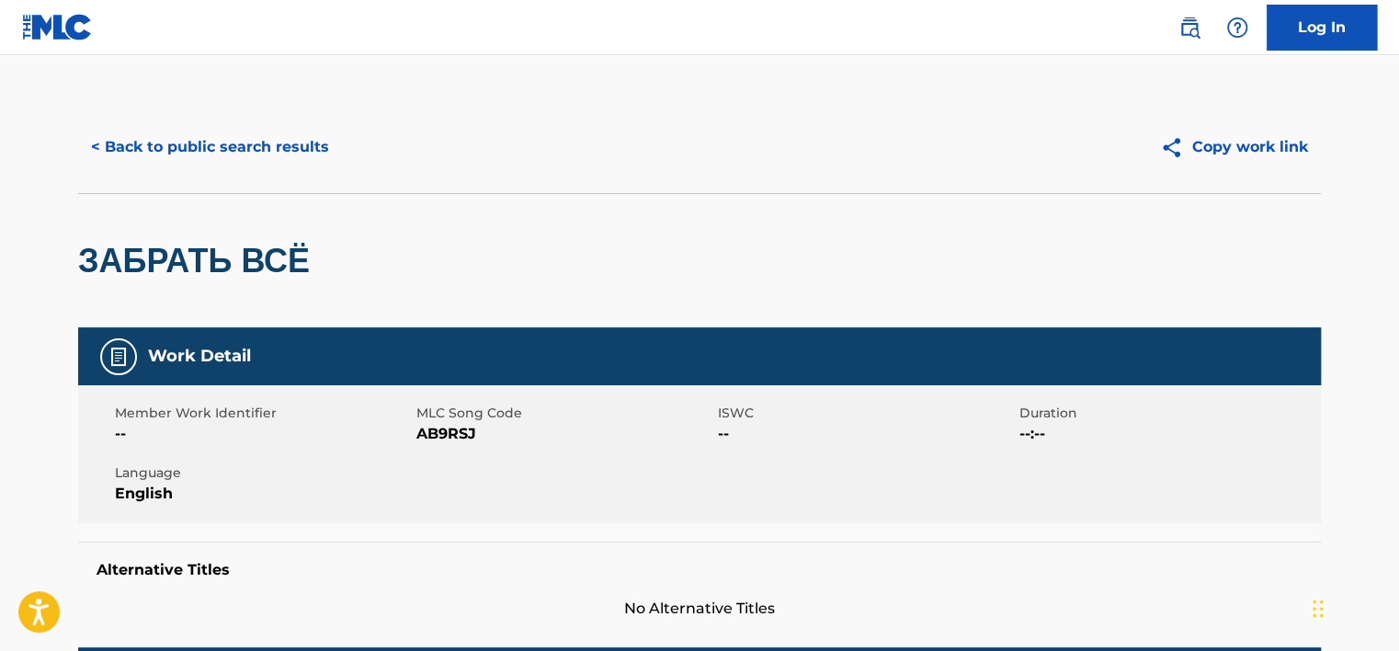
click at [217, 180] on div "< Back to public search results Copy work link" at bounding box center [699, 147] width 1243 height 92
click at [233, 143] on button "< Back to public search results" at bounding box center [210, 147] width 264 height 46
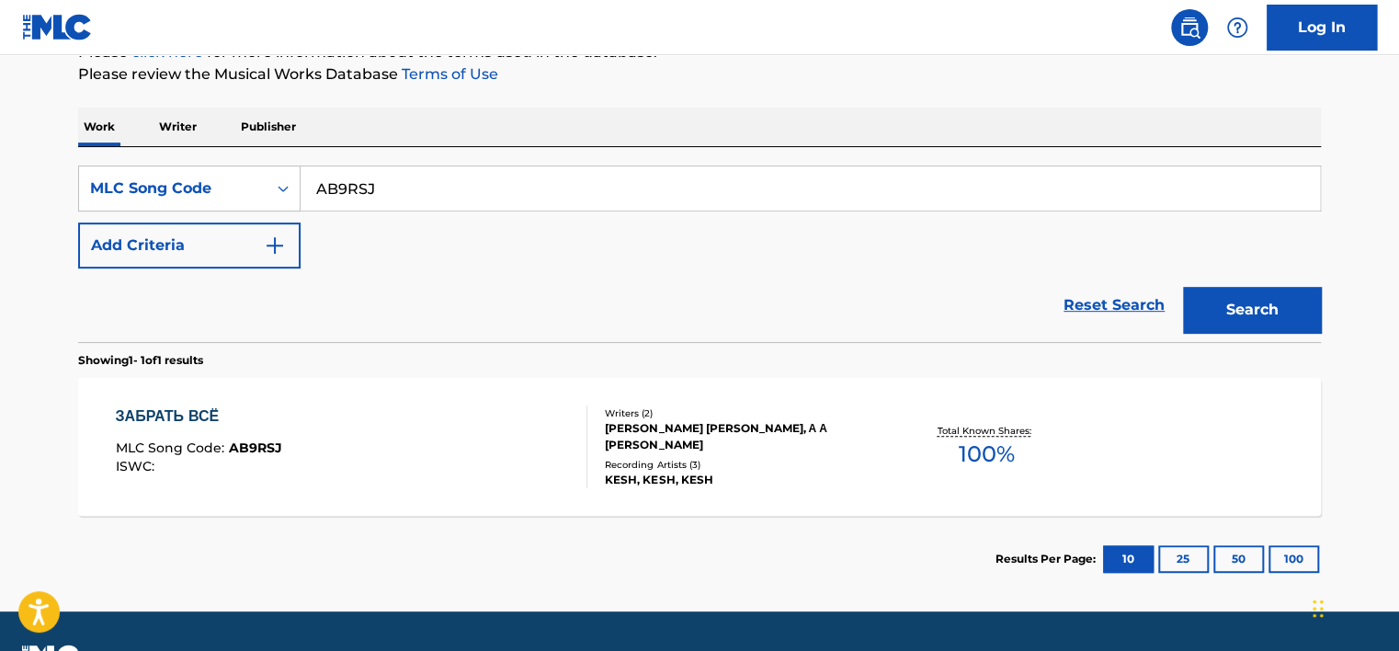
click at [342, 190] on input "AB9RSJ" at bounding box center [810, 188] width 1019 height 44
paste input "H5173Z"
click at [1308, 303] on button "Search" at bounding box center [1252, 310] width 138 height 46
click at [345, 189] on input "H5173Z" at bounding box center [810, 188] width 1019 height 44
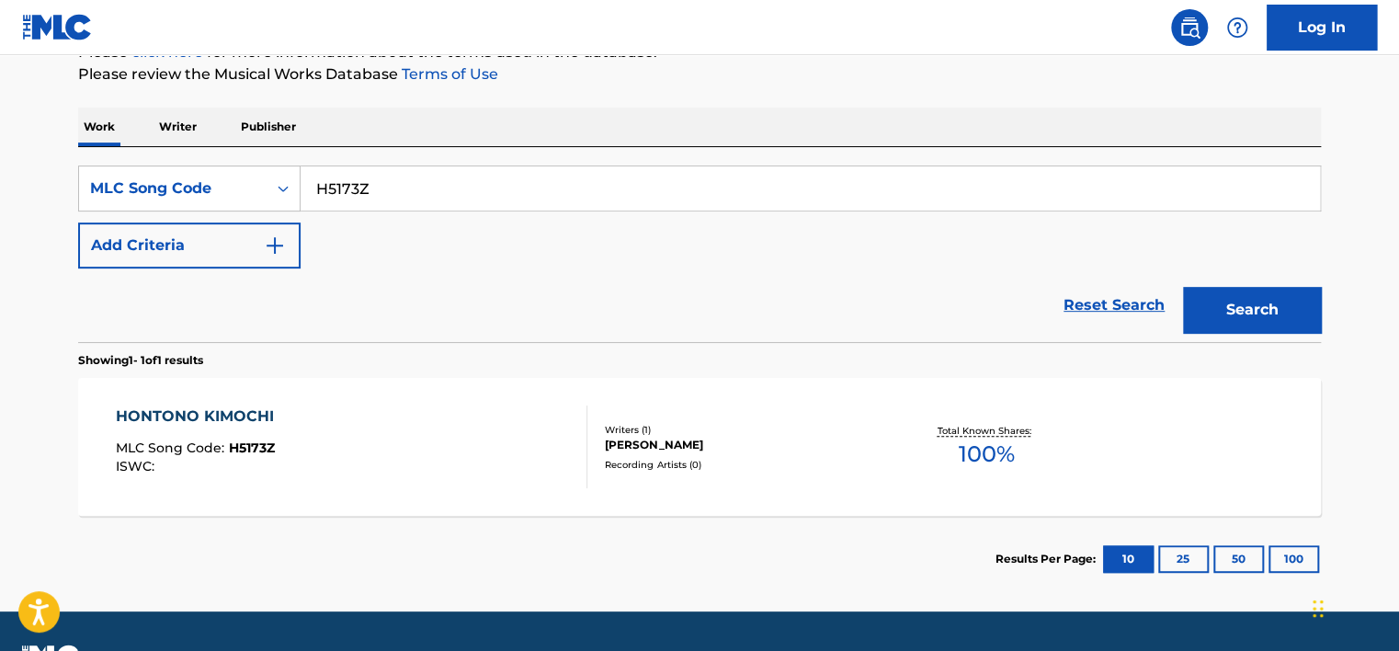
click at [345, 189] on input "H5173Z" at bounding box center [810, 188] width 1019 height 44
paste input "A966C8"
type input "A966C8"
click at [1216, 299] on button "Search" at bounding box center [1252, 310] width 138 height 46
click at [381, 420] on div "ANOMALY MLC Song Code : A966C8 ISWC :" at bounding box center [352, 446] width 472 height 83
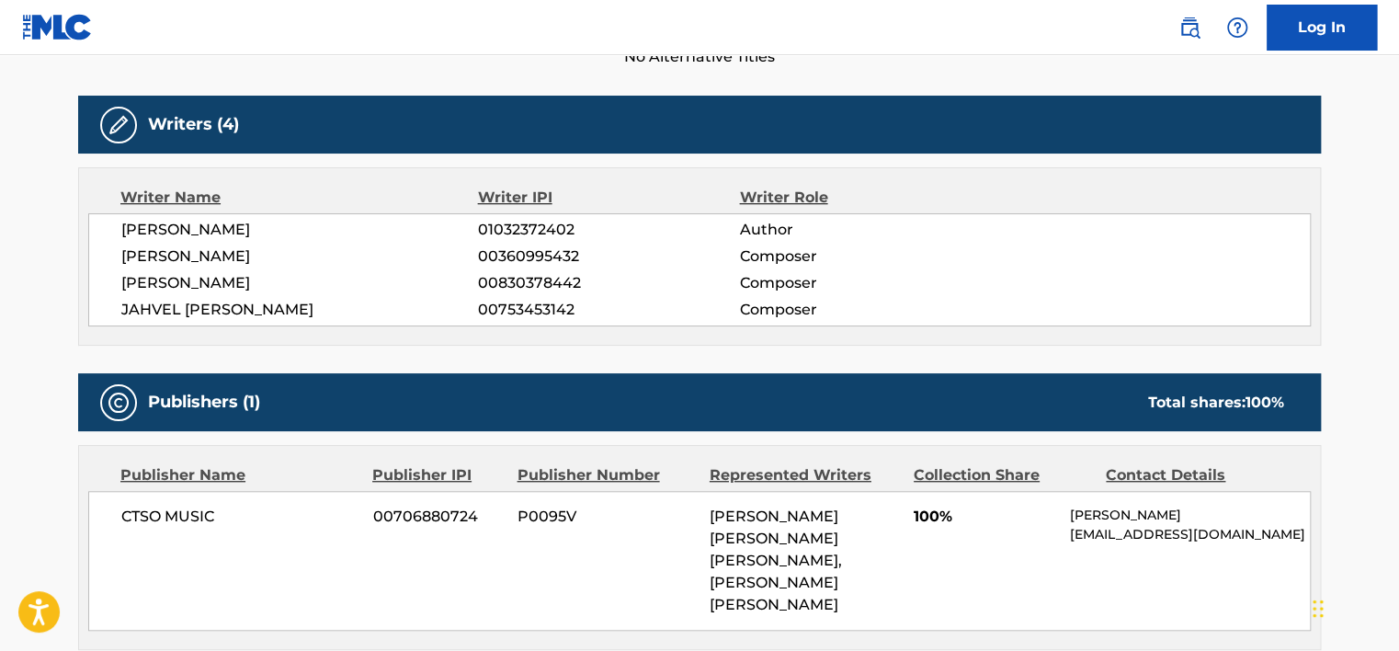
scroll to position [552, 0]
